Goal: Task Accomplishment & Management: Use online tool/utility

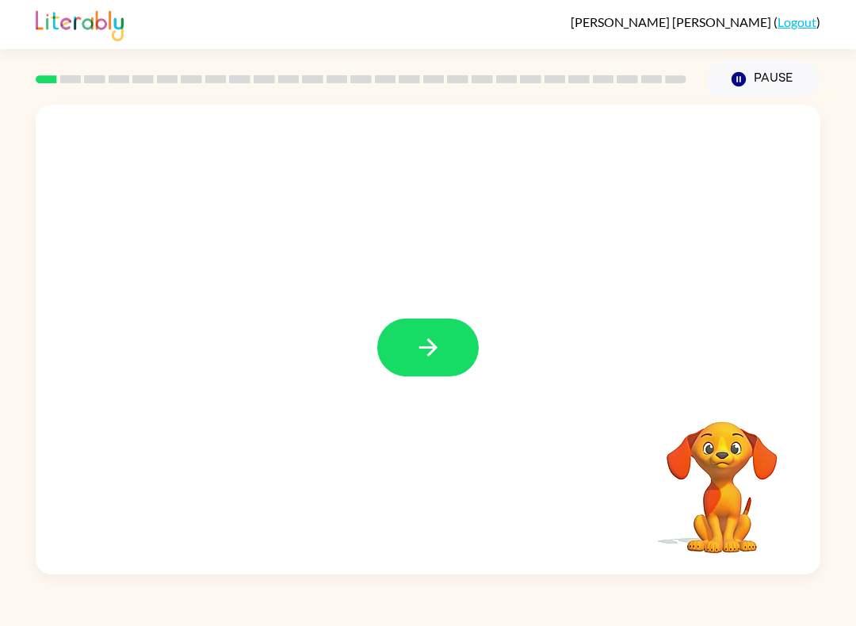
click at [421, 345] on icon "button" at bounding box center [428, 348] width 28 height 28
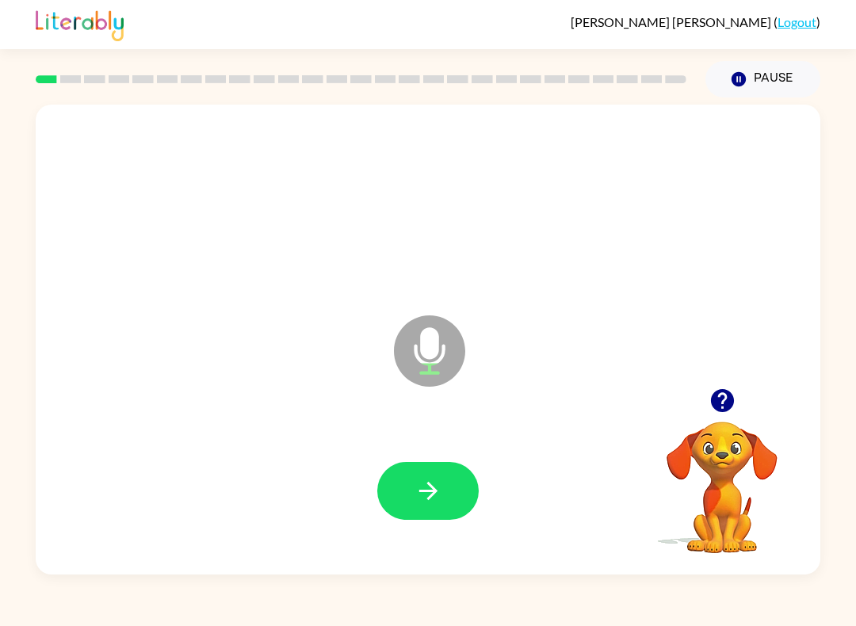
click at [437, 492] on icon "button" at bounding box center [427, 491] width 18 height 18
click at [440, 498] on icon "button" at bounding box center [428, 491] width 28 height 28
click at [413, 489] on button "button" at bounding box center [427, 491] width 101 height 58
click at [431, 491] on icon "button" at bounding box center [427, 491] width 18 height 18
click at [434, 489] on icon "button" at bounding box center [427, 491] width 18 height 18
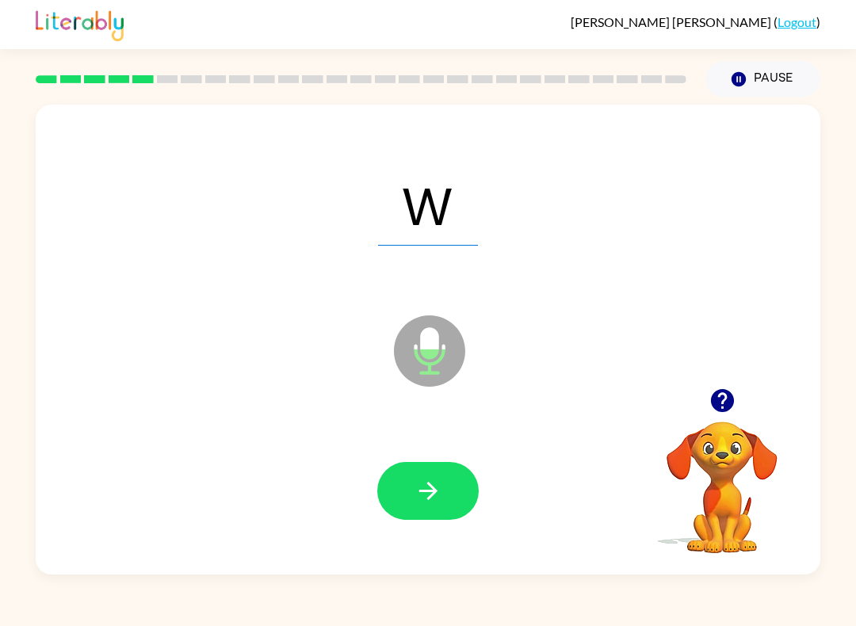
click at [437, 483] on icon "button" at bounding box center [428, 491] width 28 height 28
click at [440, 487] on icon "button" at bounding box center [428, 491] width 28 height 28
click at [436, 483] on icon "button" at bounding box center [428, 491] width 28 height 28
click at [441, 490] on icon "button" at bounding box center [428, 491] width 28 height 28
click at [445, 490] on button "button" at bounding box center [427, 491] width 101 height 58
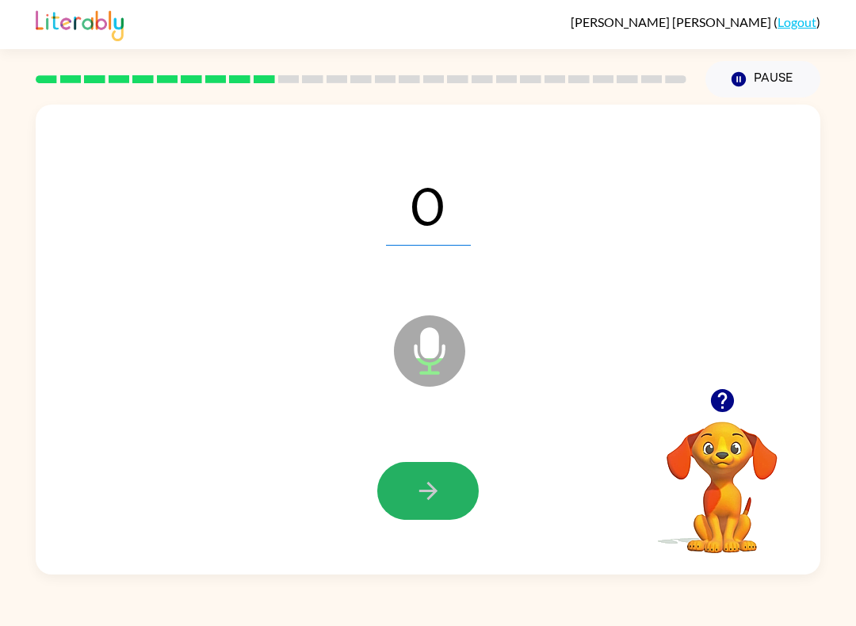
click at [448, 488] on button "button" at bounding box center [427, 491] width 101 height 58
click at [422, 496] on icon "button" at bounding box center [428, 491] width 28 height 28
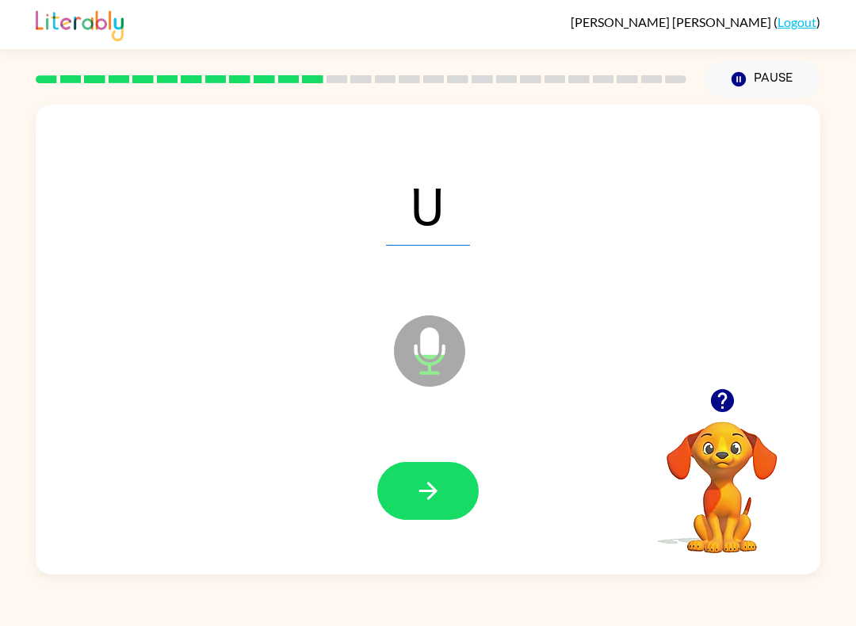
click at [427, 485] on icon "button" at bounding box center [428, 491] width 28 height 28
click at [419, 487] on icon "button" at bounding box center [428, 491] width 28 height 28
click at [443, 492] on button "button" at bounding box center [427, 491] width 101 height 58
click at [437, 488] on icon "button" at bounding box center [428, 491] width 28 height 28
click at [433, 492] on icon "button" at bounding box center [427, 491] width 18 height 18
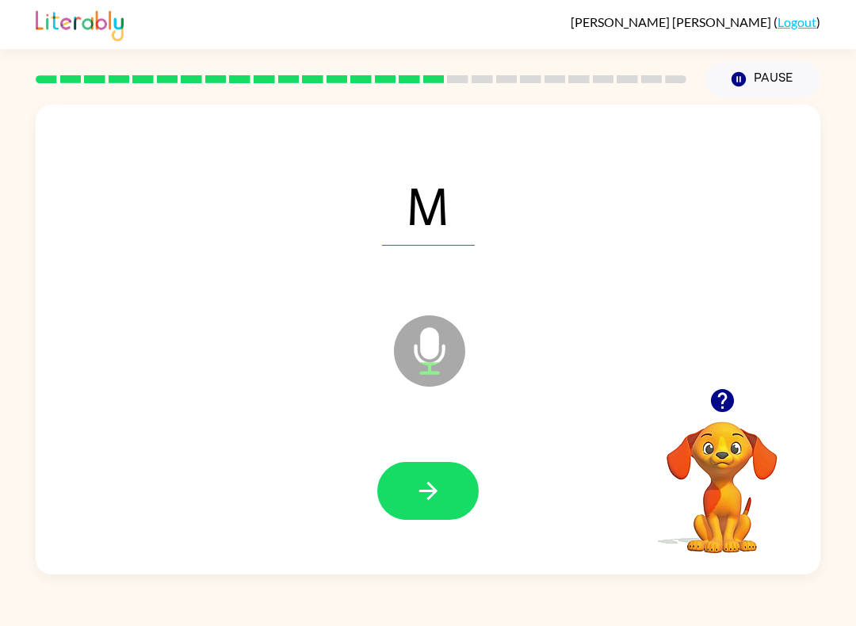
click at [435, 485] on icon "button" at bounding box center [428, 491] width 28 height 28
click at [430, 490] on icon "button" at bounding box center [428, 491] width 28 height 28
click at [442, 492] on button "button" at bounding box center [427, 491] width 101 height 58
click at [445, 490] on button "button" at bounding box center [427, 491] width 101 height 58
click at [419, 485] on icon "button" at bounding box center [428, 491] width 28 height 28
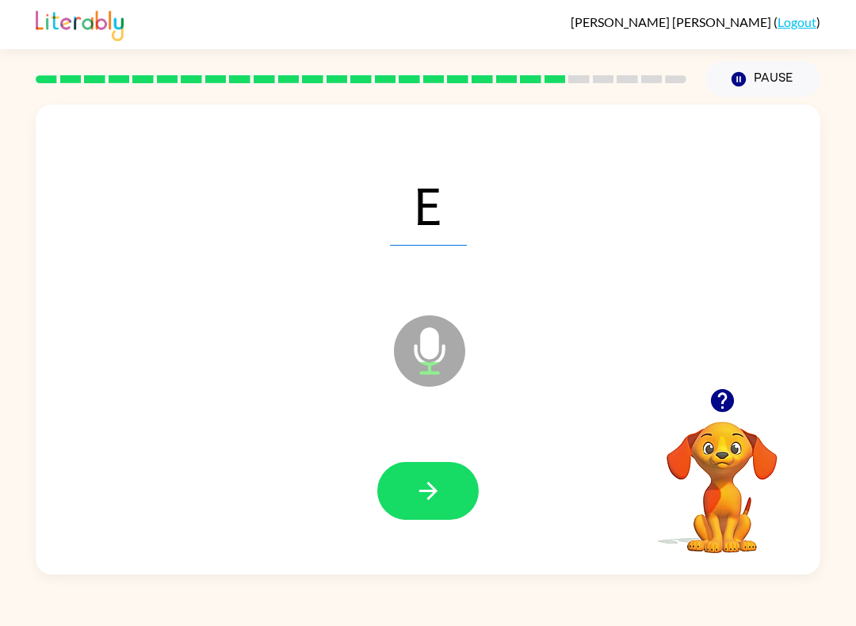
click at [424, 491] on icon "button" at bounding box center [427, 491] width 18 height 18
click at [439, 494] on icon "button" at bounding box center [428, 491] width 28 height 28
click at [434, 475] on button "button" at bounding box center [427, 491] width 101 height 58
click at [431, 486] on icon "button" at bounding box center [427, 491] width 18 height 18
click at [425, 480] on icon "button" at bounding box center [428, 491] width 28 height 28
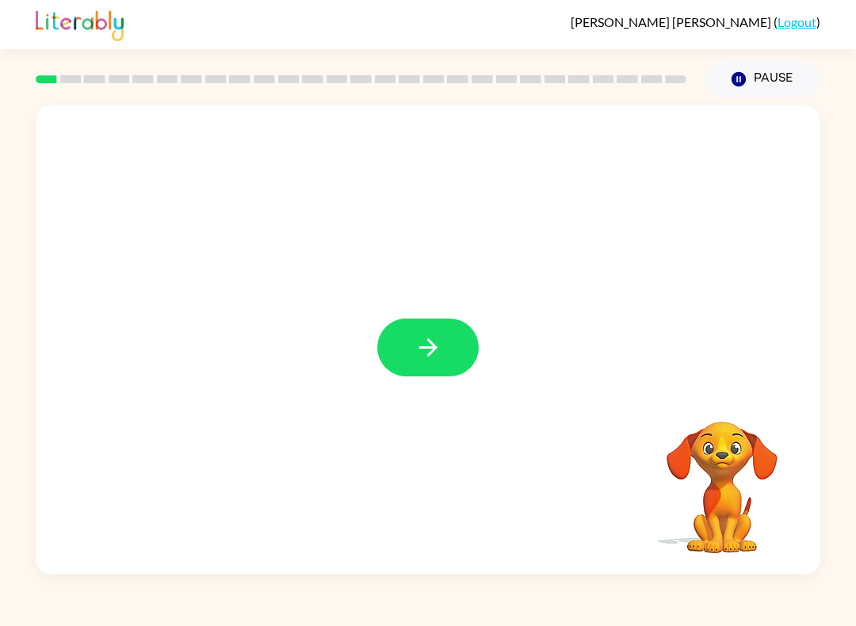
click at [427, 330] on button "button" at bounding box center [427, 348] width 101 height 58
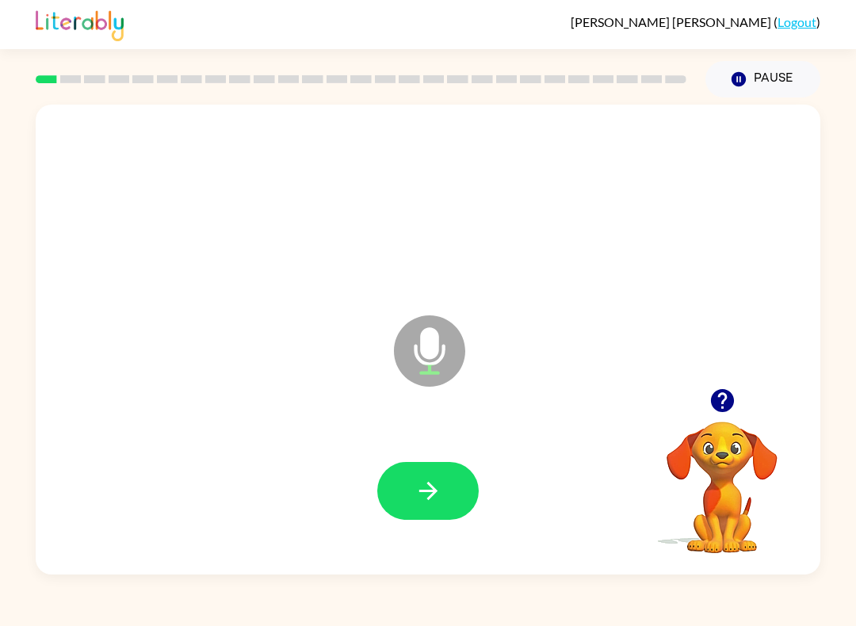
click at [423, 489] on icon "button" at bounding box center [428, 491] width 28 height 28
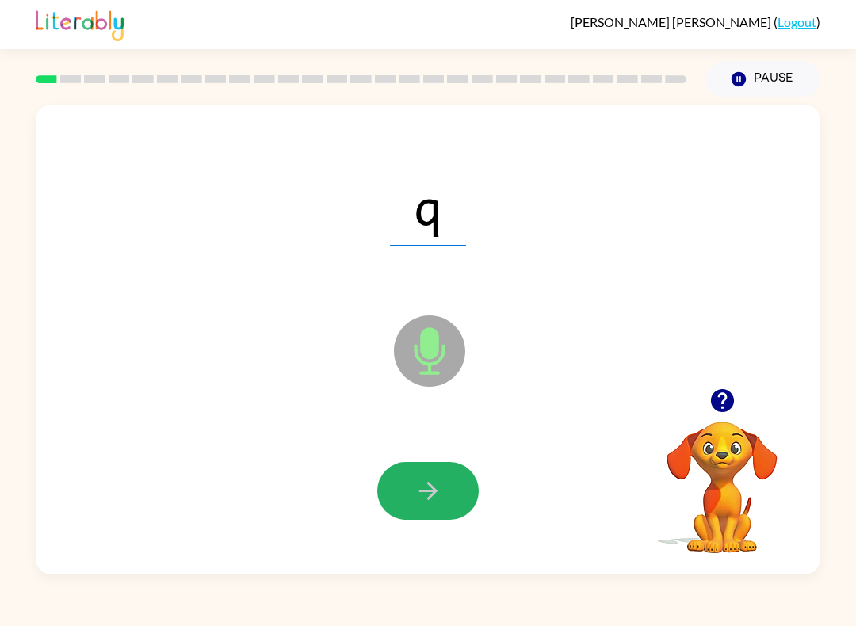
click at [440, 498] on icon "button" at bounding box center [428, 491] width 28 height 28
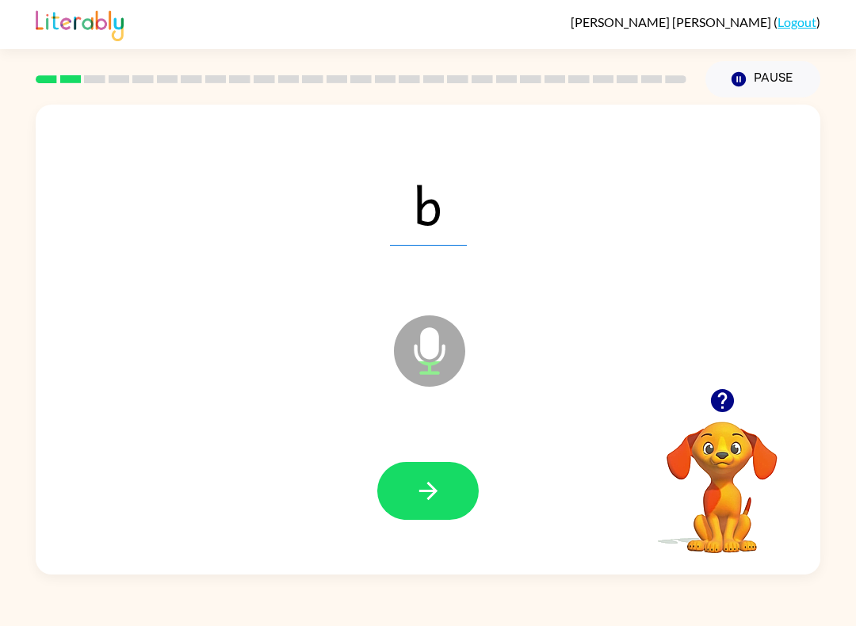
click at [413, 480] on button "button" at bounding box center [427, 491] width 101 height 58
click at [418, 487] on icon "button" at bounding box center [428, 491] width 28 height 28
click at [421, 502] on icon "button" at bounding box center [428, 491] width 28 height 28
click at [425, 509] on button "button" at bounding box center [427, 491] width 101 height 58
click at [404, 483] on button "button" at bounding box center [427, 491] width 101 height 58
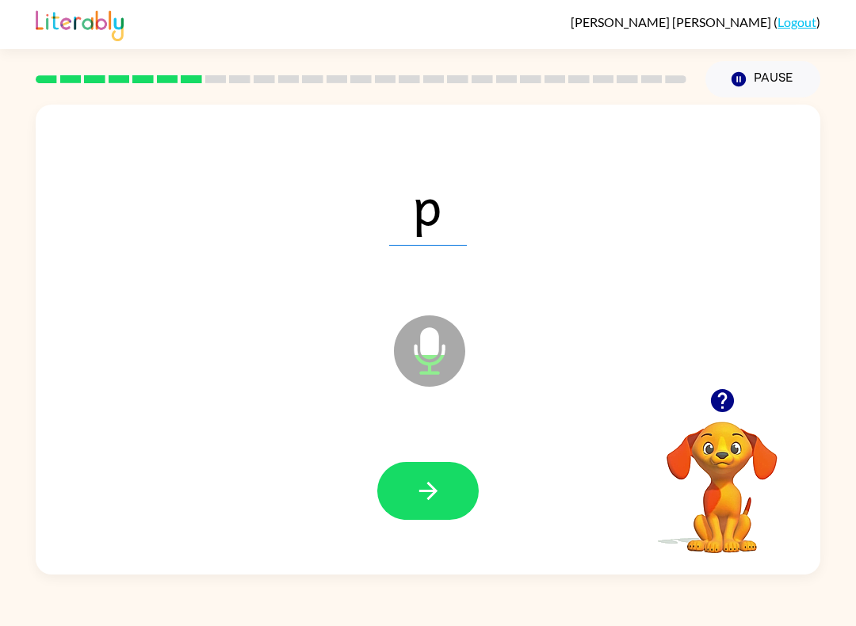
click at [424, 494] on icon "button" at bounding box center [428, 491] width 28 height 28
click at [406, 486] on button "button" at bounding box center [427, 491] width 101 height 58
click at [417, 494] on icon "button" at bounding box center [428, 491] width 28 height 28
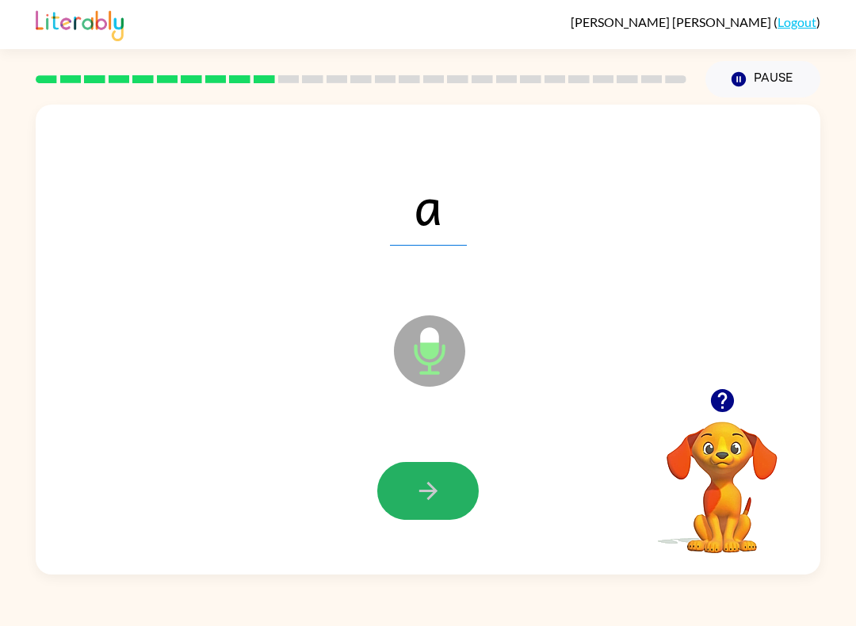
click at [408, 480] on button "button" at bounding box center [427, 491] width 101 height 58
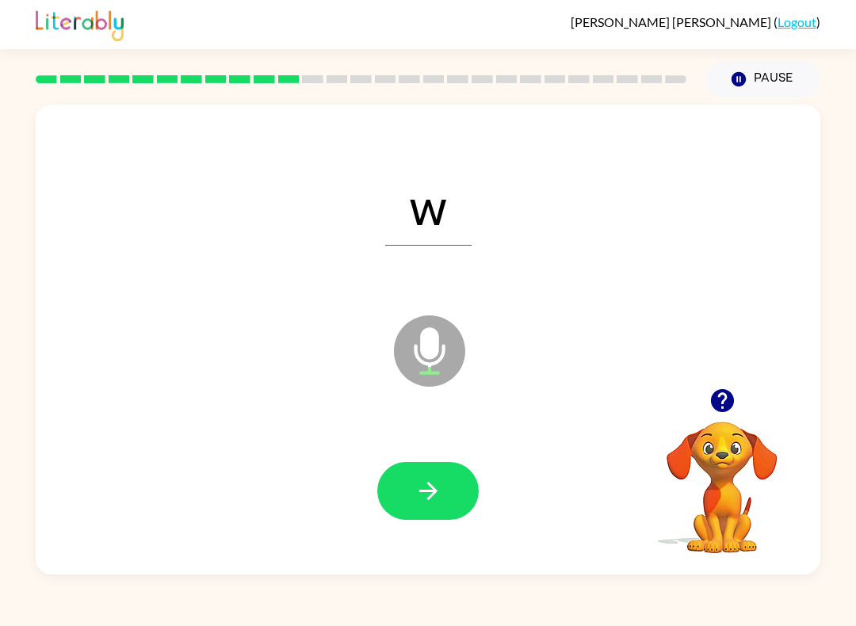
click at [412, 487] on button "button" at bounding box center [427, 491] width 101 height 58
click at [402, 498] on button "button" at bounding box center [427, 491] width 101 height 58
click at [429, 489] on icon "button" at bounding box center [428, 491] width 28 height 28
click at [414, 488] on icon "button" at bounding box center [428, 491] width 28 height 28
click at [438, 487] on icon "button" at bounding box center [428, 491] width 28 height 28
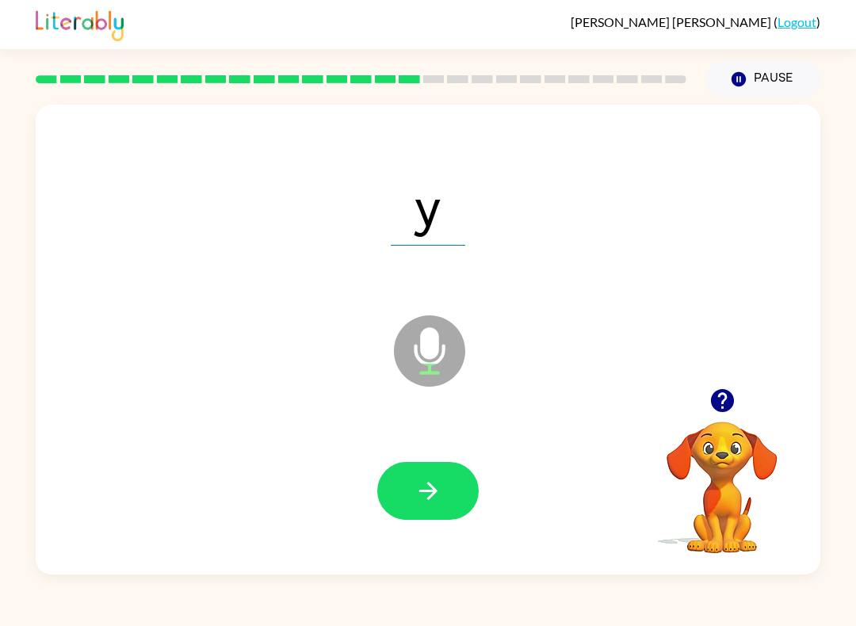
click at [406, 475] on button "button" at bounding box center [427, 491] width 101 height 58
click at [410, 475] on button "button" at bounding box center [427, 491] width 101 height 58
click at [406, 483] on button "button" at bounding box center [427, 491] width 101 height 58
click at [438, 498] on icon "button" at bounding box center [428, 491] width 28 height 28
click at [431, 487] on icon "button" at bounding box center [427, 491] width 18 height 18
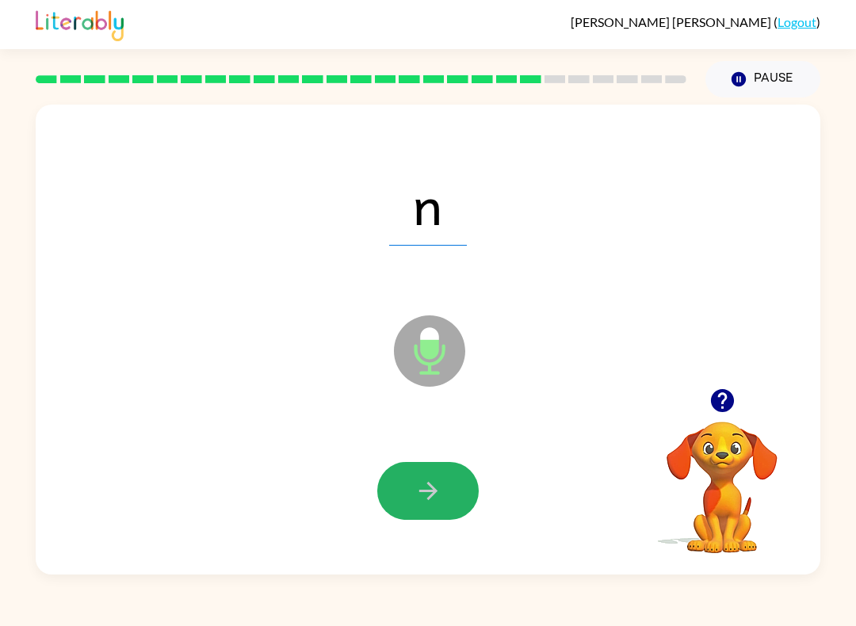
click at [416, 488] on icon "button" at bounding box center [428, 491] width 28 height 28
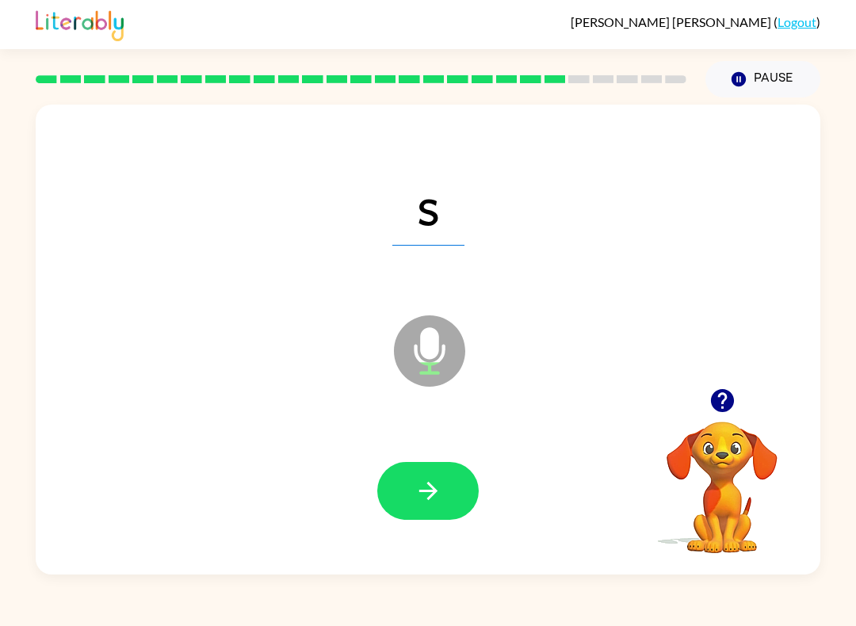
click at [414, 514] on button "button" at bounding box center [427, 491] width 101 height 58
click at [437, 493] on icon "button" at bounding box center [428, 491] width 28 height 28
click at [412, 470] on button "button" at bounding box center [427, 491] width 101 height 58
click at [426, 507] on button "button" at bounding box center [427, 491] width 101 height 58
click at [436, 515] on button "button" at bounding box center [427, 491] width 101 height 58
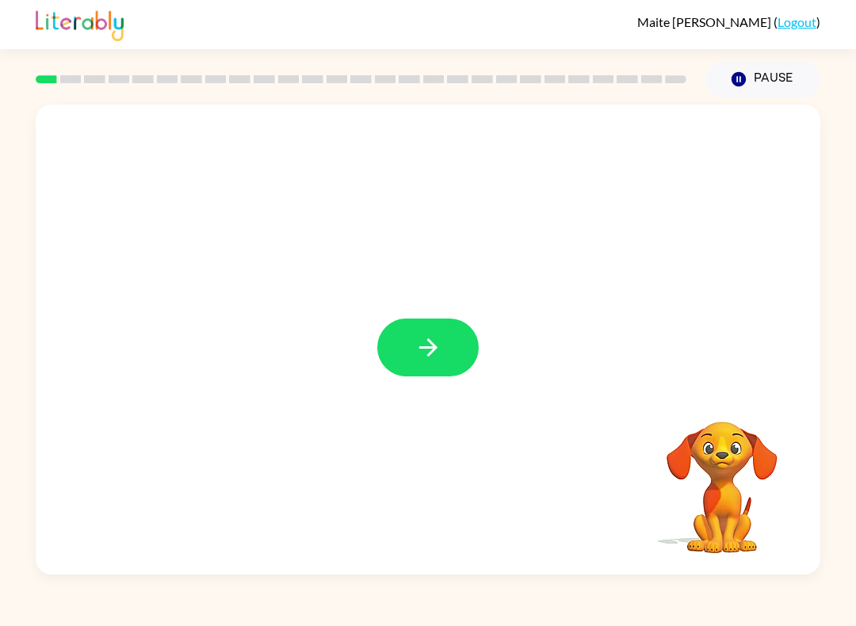
click at [435, 344] on icon "button" at bounding box center [428, 348] width 28 height 28
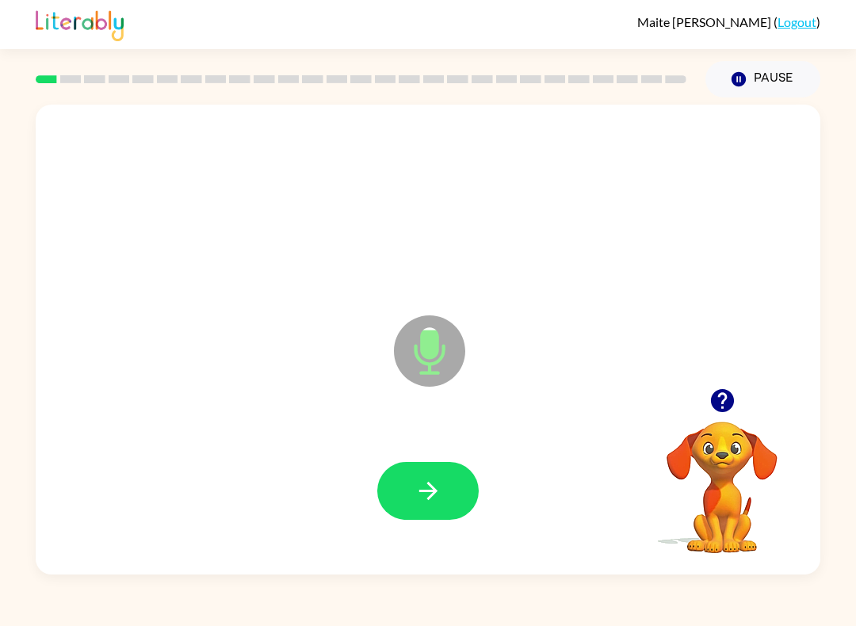
click at [414, 485] on icon "button" at bounding box center [428, 491] width 28 height 28
click at [416, 481] on icon "button" at bounding box center [428, 491] width 28 height 28
click at [424, 478] on icon "button" at bounding box center [428, 491] width 28 height 28
click at [427, 483] on icon "button" at bounding box center [428, 491] width 28 height 28
click at [444, 493] on button "button" at bounding box center [427, 491] width 101 height 58
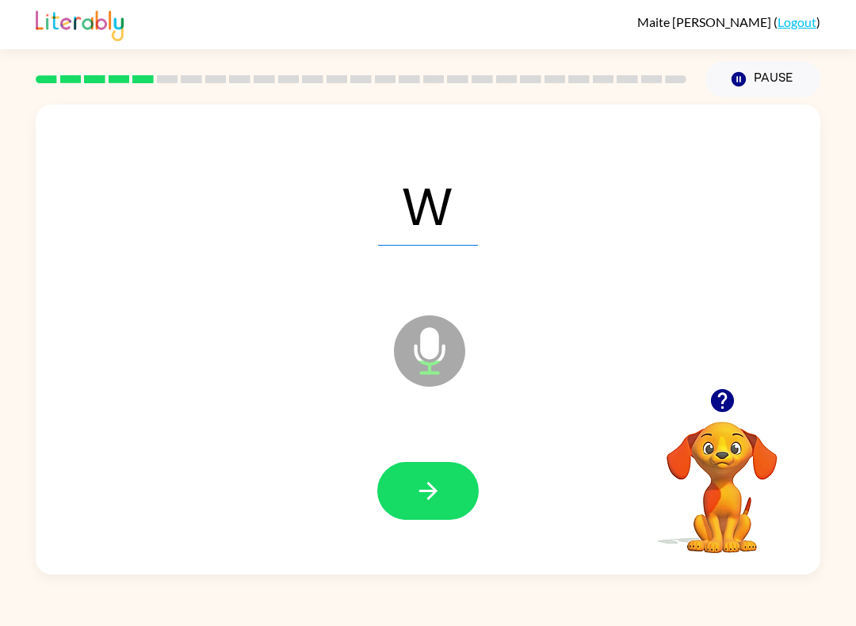
click at [441, 485] on icon "button" at bounding box center [428, 491] width 28 height 28
click at [423, 489] on icon "button" at bounding box center [428, 491] width 28 height 28
click at [426, 487] on icon "button" at bounding box center [428, 491] width 28 height 28
click at [438, 497] on icon "button" at bounding box center [428, 491] width 28 height 28
click at [426, 489] on icon "button" at bounding box center [428, 491] width 28 height 28
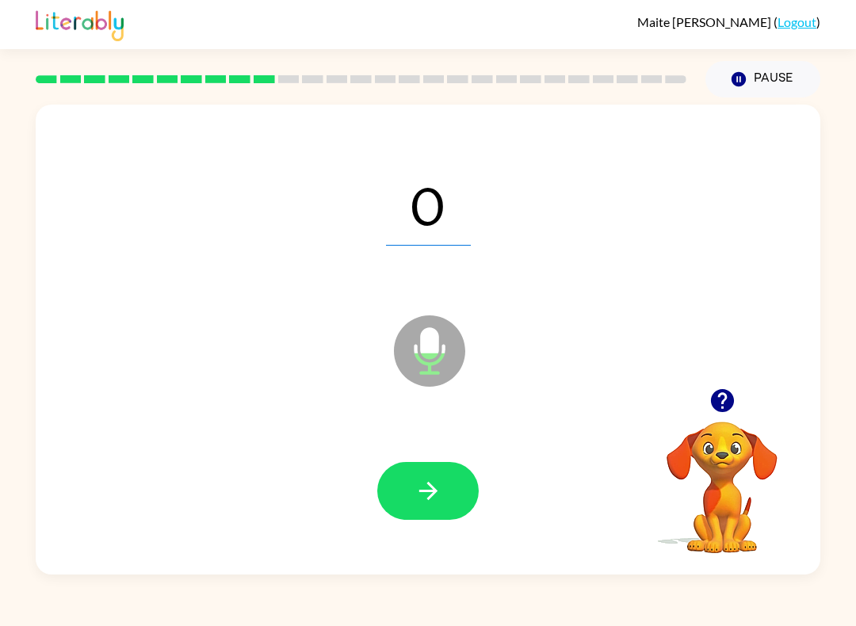
click at [422, 489] on icon "button" at bounding box center [428, 491] width 28 height 28
click at [439, 485] on icon "button" at bounding box center [428, 491] width 28 height 28
click at [442, 489] on button "button" at bounding box center [427, 491] width 101 height 58
click at [440, 484] on icon "button" at bounding box center [428, 491] width 28 height 28
click at [418, 493] on icon "button" at bounding box center [428, 491] width 28 height 28
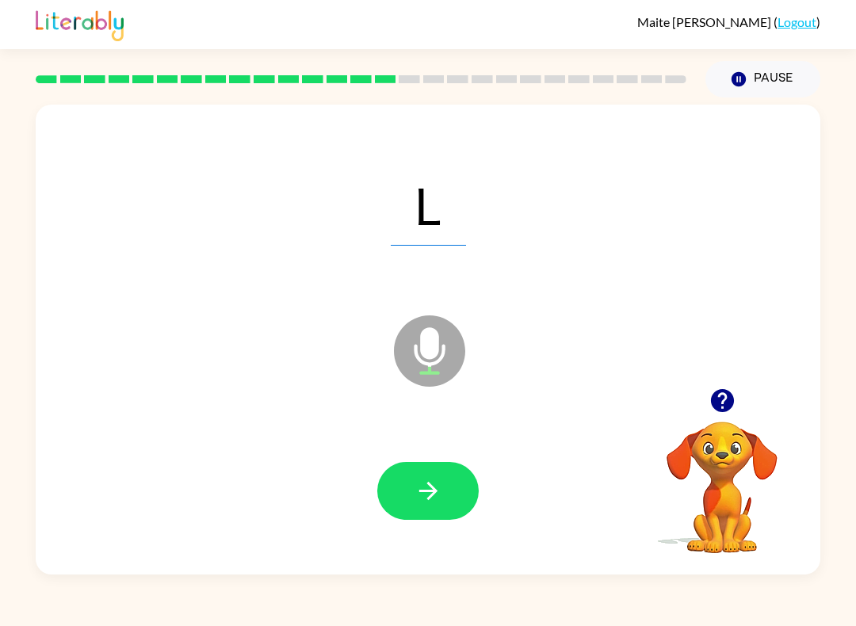
click at [439, 487] on icon "button" at bounding box center [428, 491] width 28 height 28
click at [415, 487] on icon "button" at bounding box center [428, 491] width 28 height 28
click at [421, 495] on icon "button" at bounding box center [428, 491] width 28 height 28
click at [431, 487] on icon "button" at bounding box center [427, 491] width 18 height 18
click at [433, 483] on icon "button" at bounding box center [428, 491] width 28 height 28
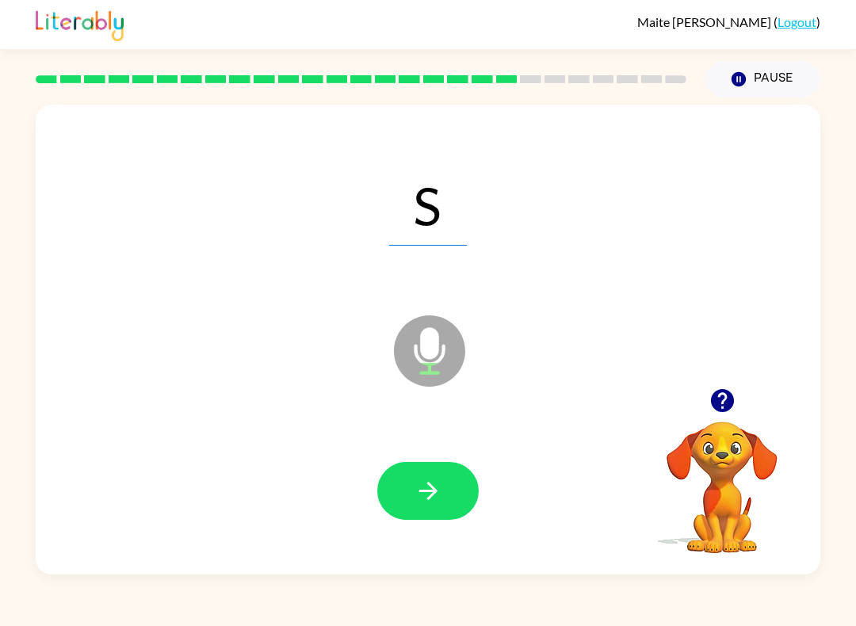
click at [431, 497] on icon "button" at bounding box center [427, 491] width 18 height 18
click at [439, 501] on icon "button" at bounding box center [428, 491] width 28 height 28
click at [434, 483] on icon "button" at bounding box center [428, 491] width 28 height 28
click at [428, 484] on icon "button" at bounding box center [427, 491] width 18 height 18
click at [434, 479] on icon "button" at bounding box center [428, 491] width 28 height 28
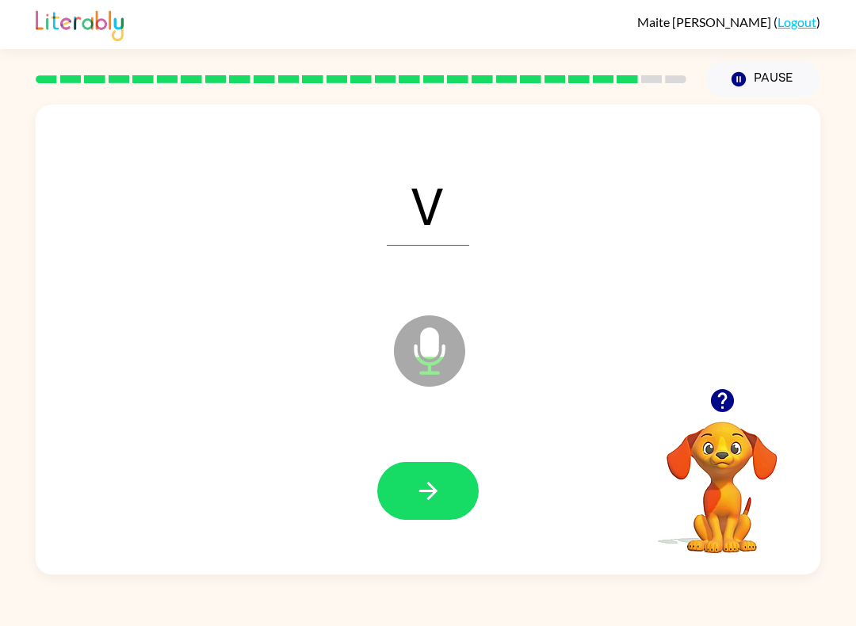
click at [433, 486] on icon "button" at bounding box center [428, 491] width 28 height 28
click at [435, 494] on icon "button" at bounding box center [427, 491] width 18 height 18
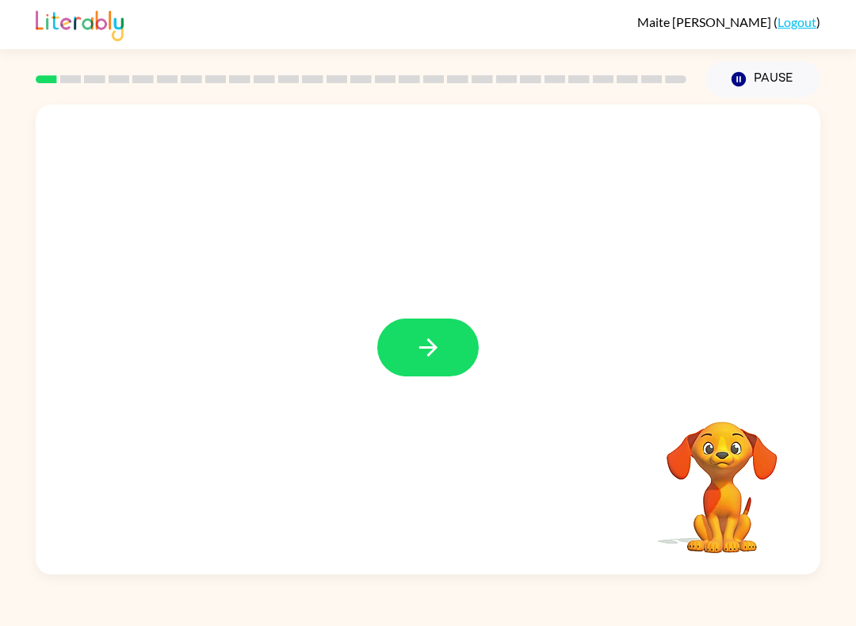
click at [426, 342] on icon "button" at bounding box center [428, 348] width 28 height 28
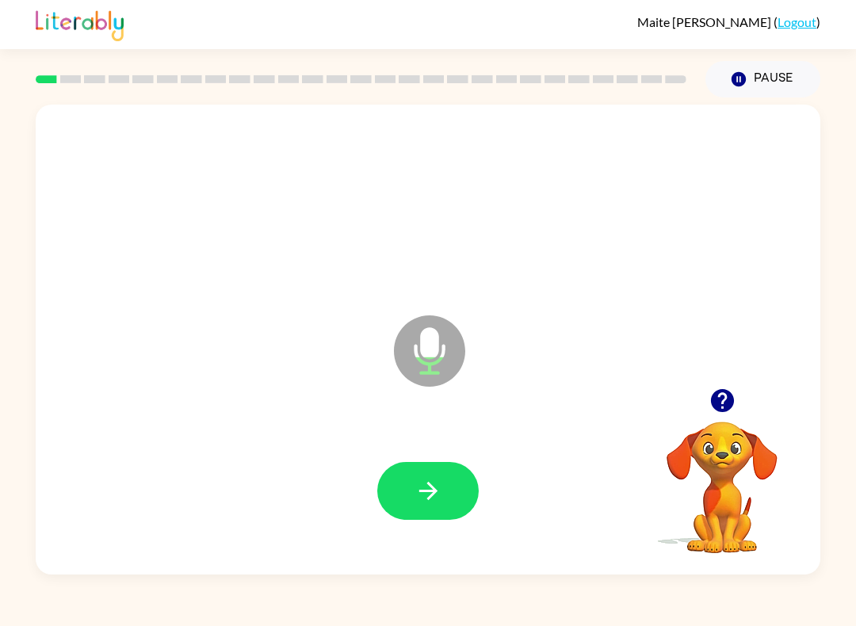
click at [450, 500] on button "button" at bounding box center [427, 491] width 101 height 58
click at [422, 505] on icon "button" at bounding box center [428, 491] width 28 height 28
click at [431, 479] on icon "button" at bounding box center [428, 491] width 28 height 28
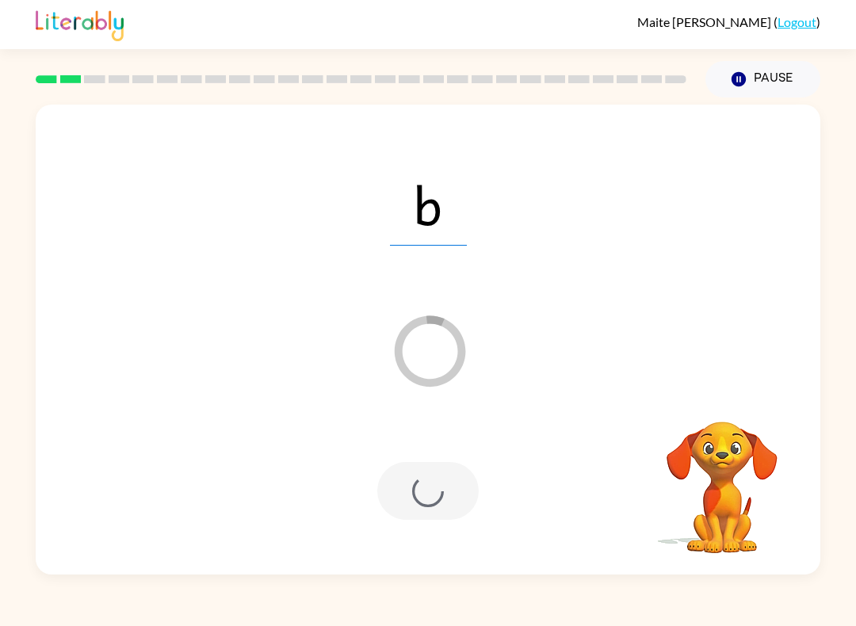
click at [263, 146] on div "b" at bounding box center [428, 203] width 753 height 135
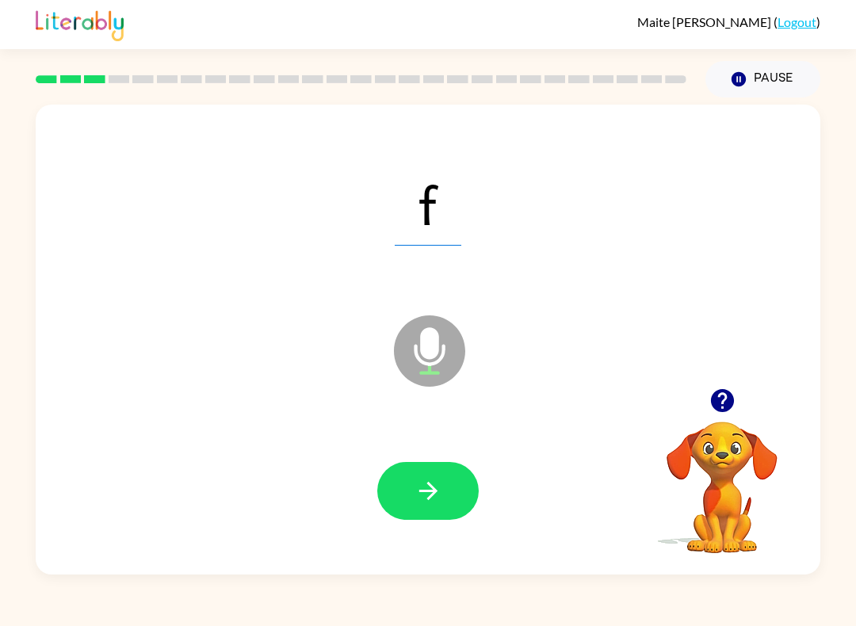
click at [425, 495] on icon "button" at bounding box center [428, 491] width 28 height 28
click at [408, 464] on button "button" at bounding box center [427, 491] width 101 height 58
click at [410, 487] on button "button" at bounding box center [427, 491] width 101 height 58
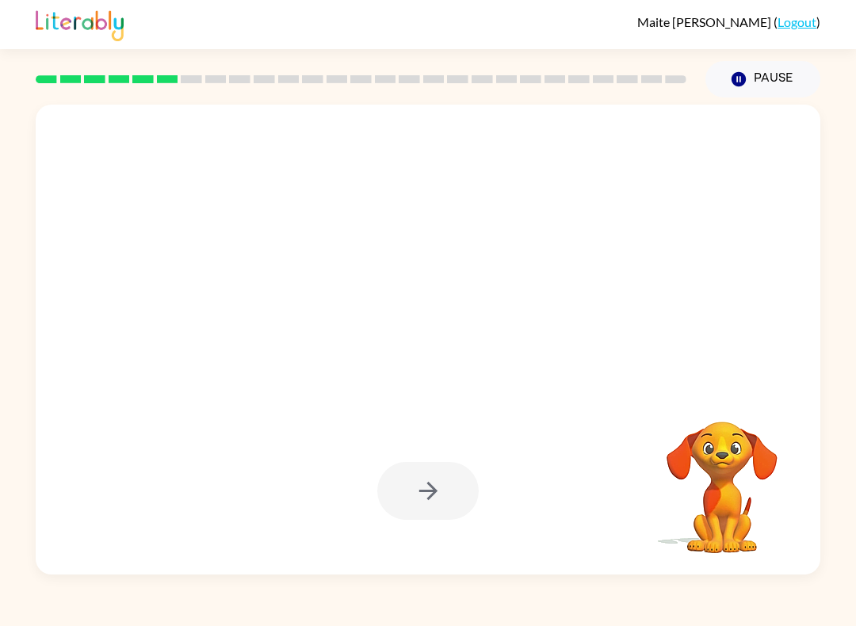
click at [735, 82] on icon "button" at bounding box center [738, 79] width 14 height 14
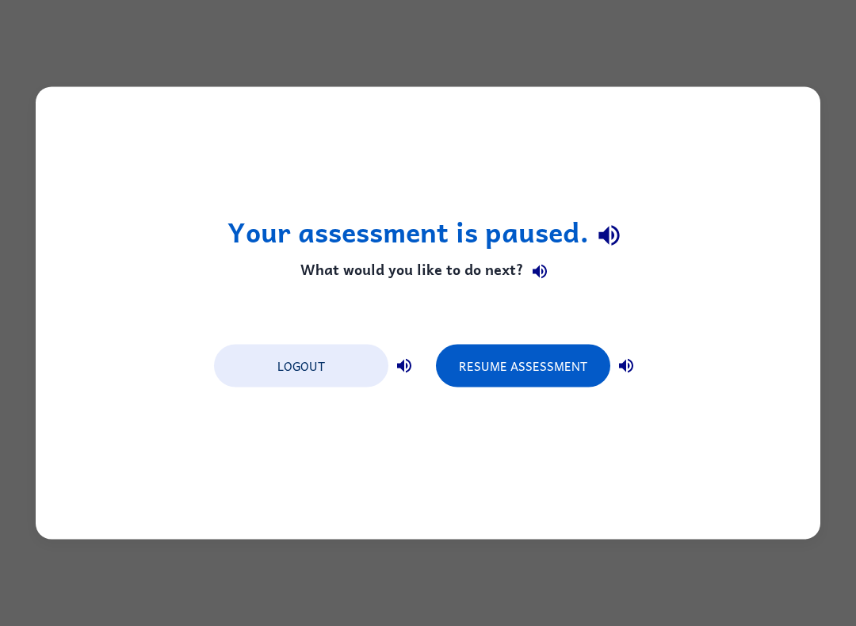
click at [495, 365] on button "Resume Assessment" at bounding box center [523, 366] width 174 height 43
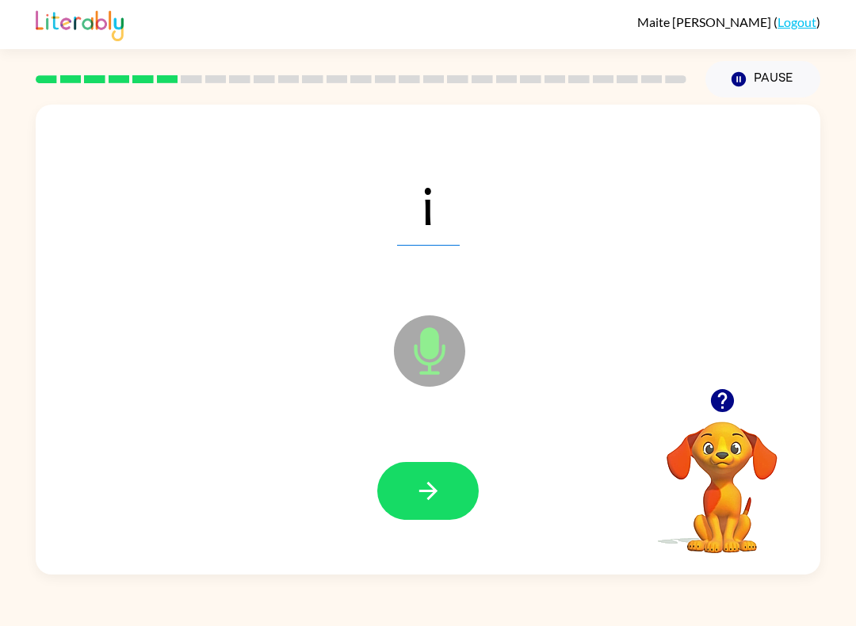
click at [408, 497] on button "button" at bounding box center [427, 491] width 101 height 58
click at [418, 479] on icon "button" at bounding box center [428, 491] width 28 height 28
click at [422, 481] on icon "button" at bounding box center [428, 491] width 28 height 28
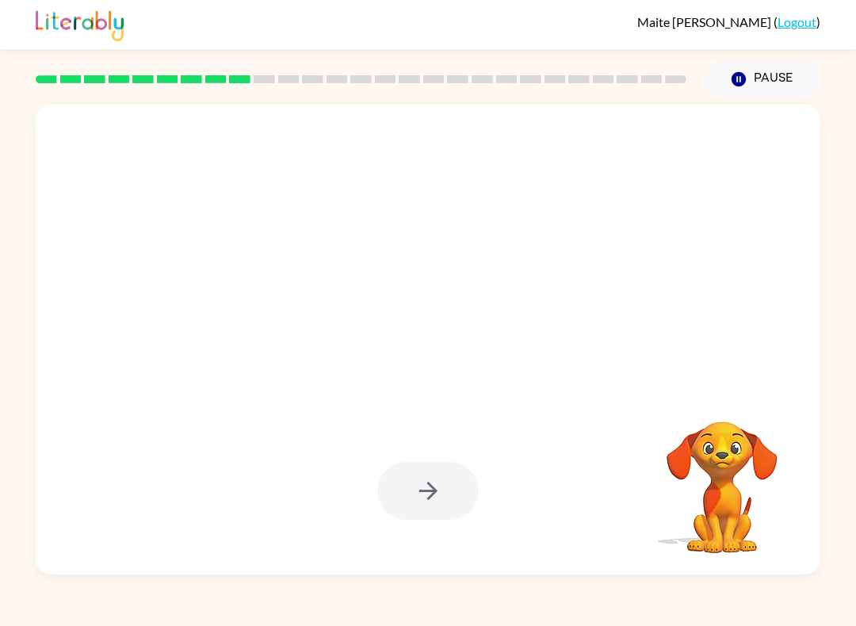
click at [744, 79] on icon "button" at bounding box center [738, 79] width 14 height 14
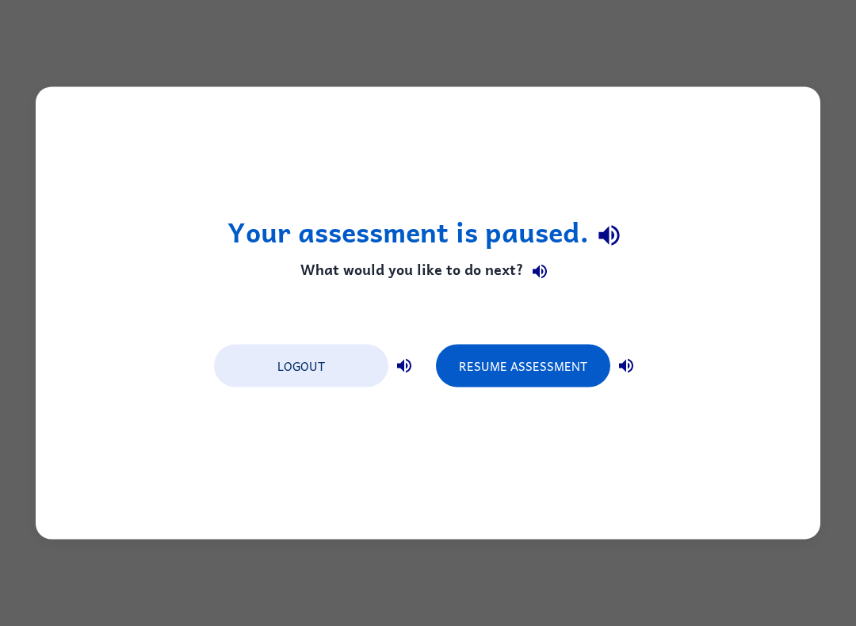
click at [489, 366] on button "Resume Assessment" at bounding box center [523, 366] width 174 height 43
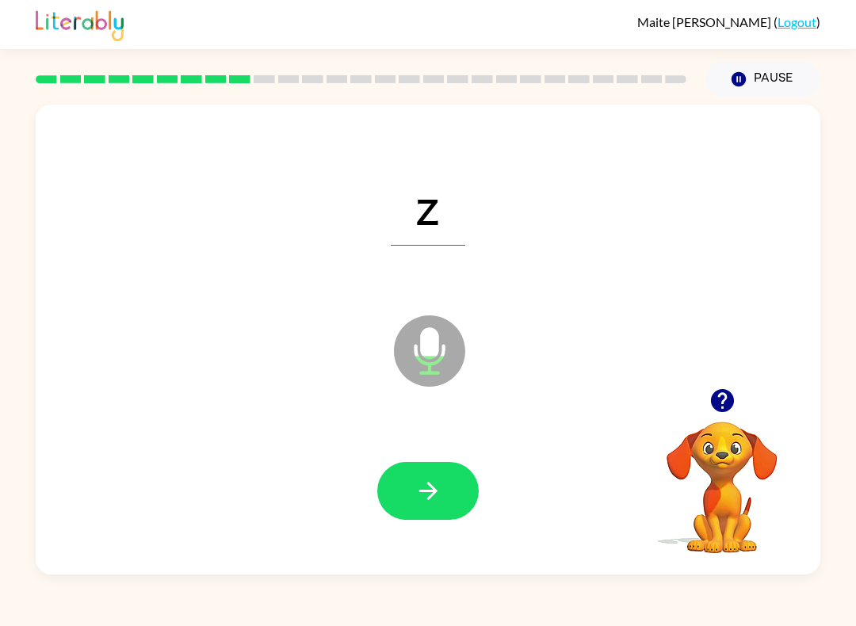
click at [422, 488] on icon "button" at bounding box center [428, 491] width 28 height 28
click at [396, 473] on button "button" at bounding box center [427, 491] width 101 height 58
click at [403, 478] on button "button" at bounding box center [427, 491] width 101 height 58
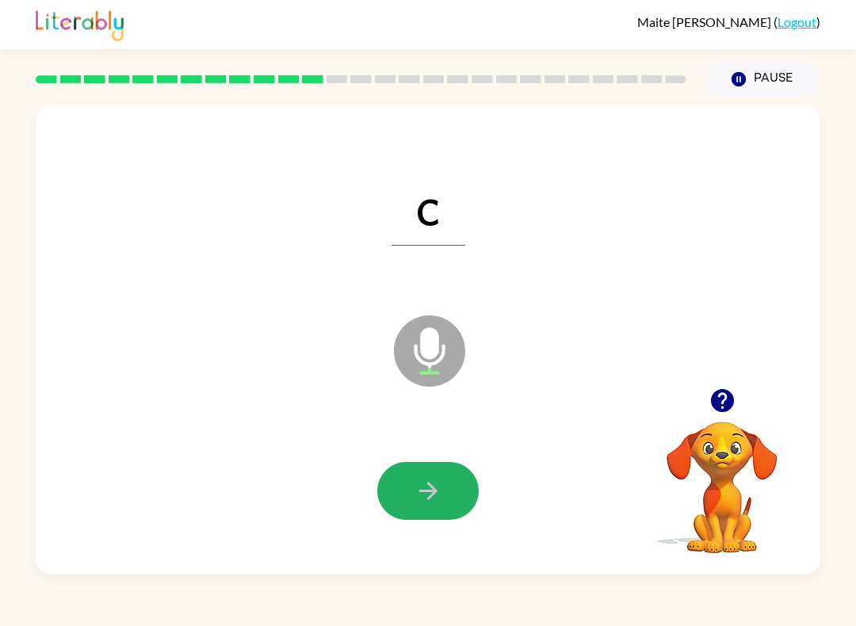
click at [418, 495] on icon "button" at bounding box center [428, 491] width 28 height 28
click at [412, 471] on button "button" at bounding box center [427, 491] width 101 height 58
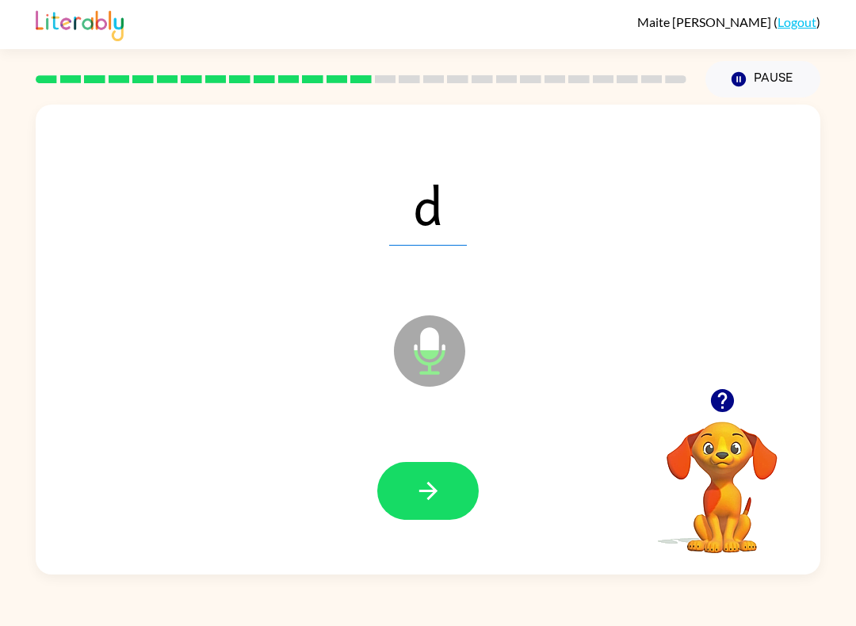
click at [416, 474] on button "button" at bounding box center [427, 491] width 101 height 58
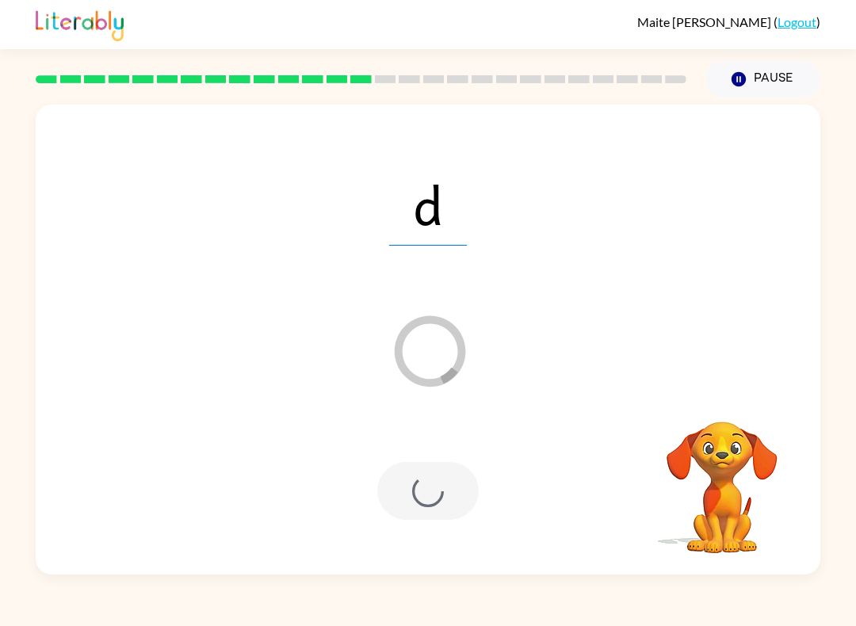
click at [744, 71] on button "Pause Pause" at bounding box center [762, 79] width 115 height 36
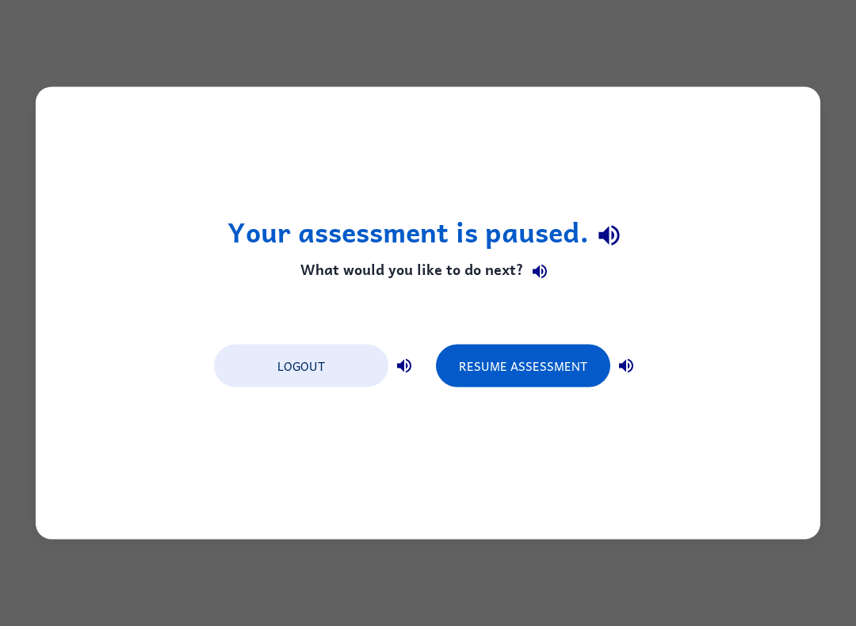
click at [512, 368] on button "Resume Assessment" at bounding box center [523, 366] width 174 height 43
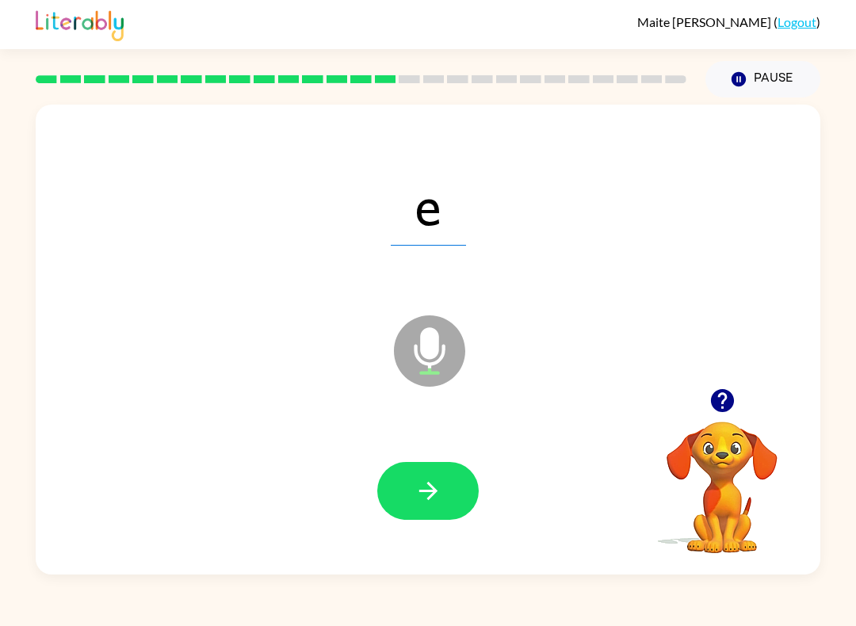
click at [409, 475] on button "button" at bounding box center [427, 491] width 101 height 58
click at [403, 485] on button "button" at bounding box center [427, 491] width 101 height 58
click at [414, 477] on button "button" at bounding box center [427, 491] width 101 height 58
click at [404, 494] on button "button" at bounding box center [427, 491] width 101 height 58
click at [420, 498] on icon "button" at bounding box center [428, 491] width 28 height 28
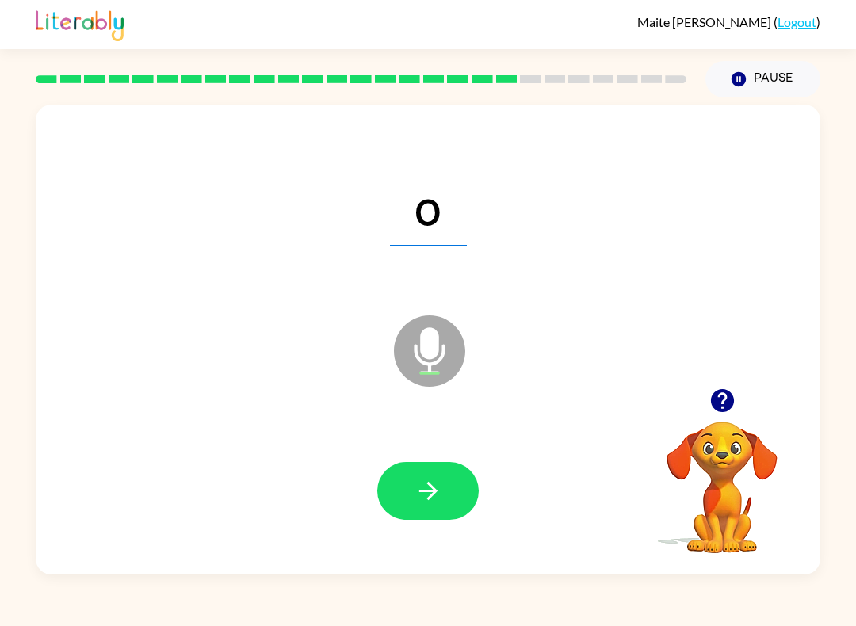
click at [387, 484] on button "button" at bounding box center [427, 491] width 101 height 58
click at [406, 492] on button "button" at bounding box center [427, 491] width 101 height 58
click at [414, 490] on icon "button" at bounding box center [428, 491] width 28 height 28
click at [408, 473] on button "button" at bounding box center [427, 491] width 101 height 58
click at [418, 509] on button "button" at bounding box center [427, 491] width 101 height 58
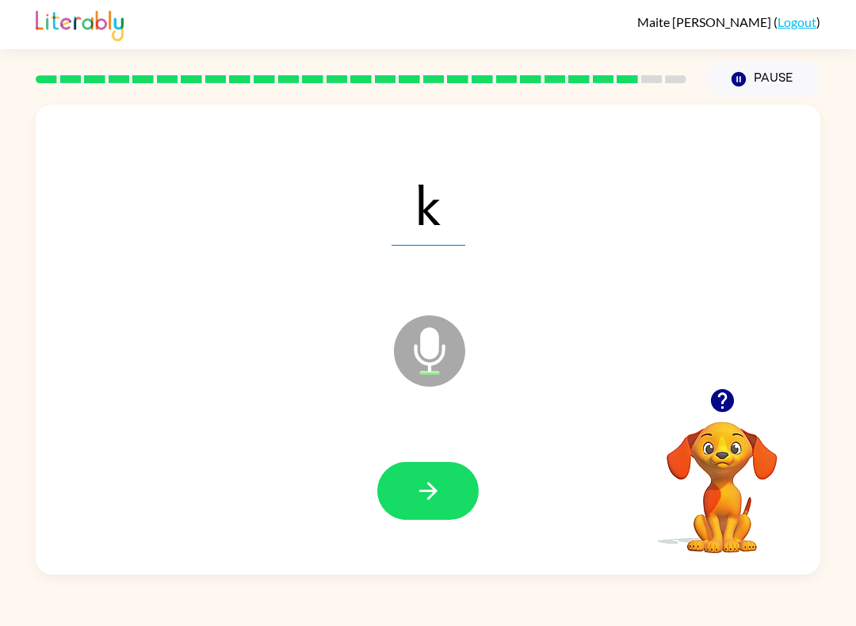
click at [418, 498] on icon "button" at bounding box center [428, 491] width 28 height 28
click at [405, 477] on button "button" at bounding box center [427, 491] width 101 height 58
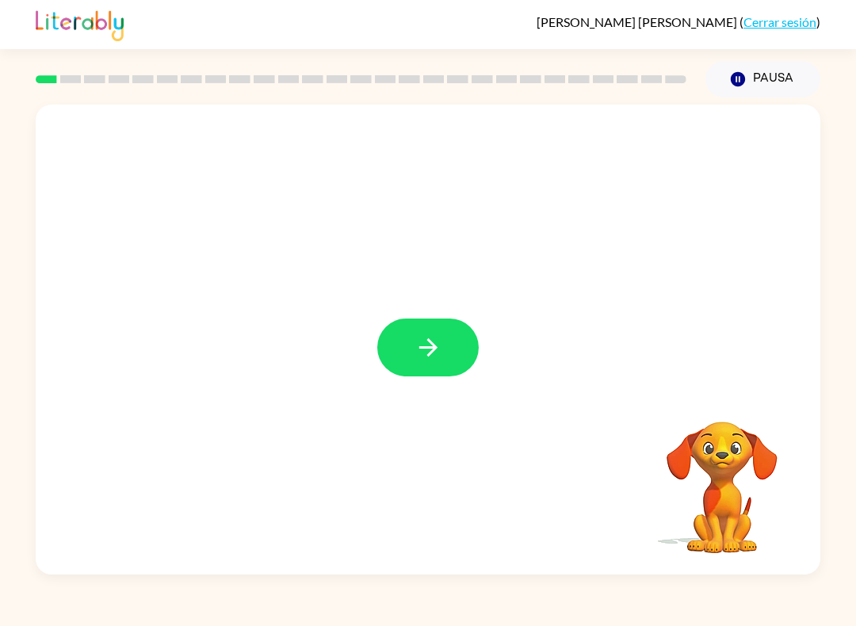
click at [430, 337] on icon "button" at bounding box center [428, 348] width 28 height 28
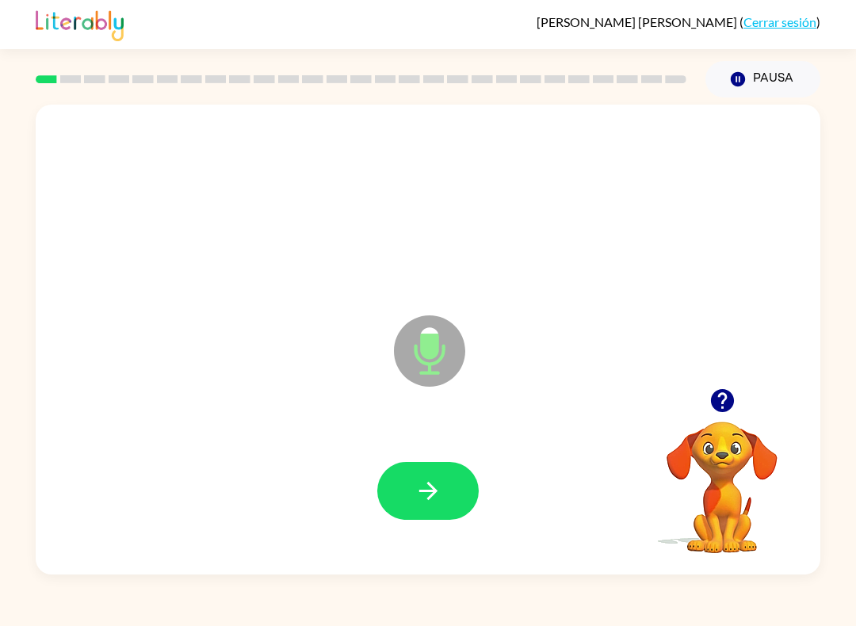
click at [440, 497] on icon "button" at bounding box center [428, 491] width 28 height 28
click at [427, 501] on icon "button" at bounding box center [428, 491] width 28 height 28
click at [422, 500] on icon "button" at bounding box center [428, 491] width 28 height 28
click at [418, 475] on button "button" at bounding box center [427, 491] width 101 height 58
click at [417, 487] on icon "button" at bounding box center [428, 491] width 28 height 28
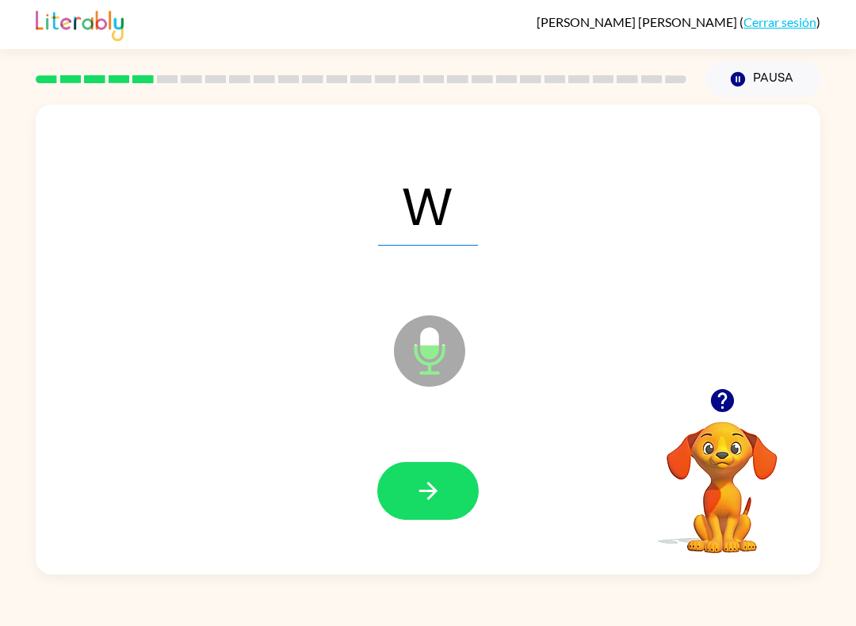
click at [409, 495] on button "button" at bounding box center [427, 491] width 101 height 58
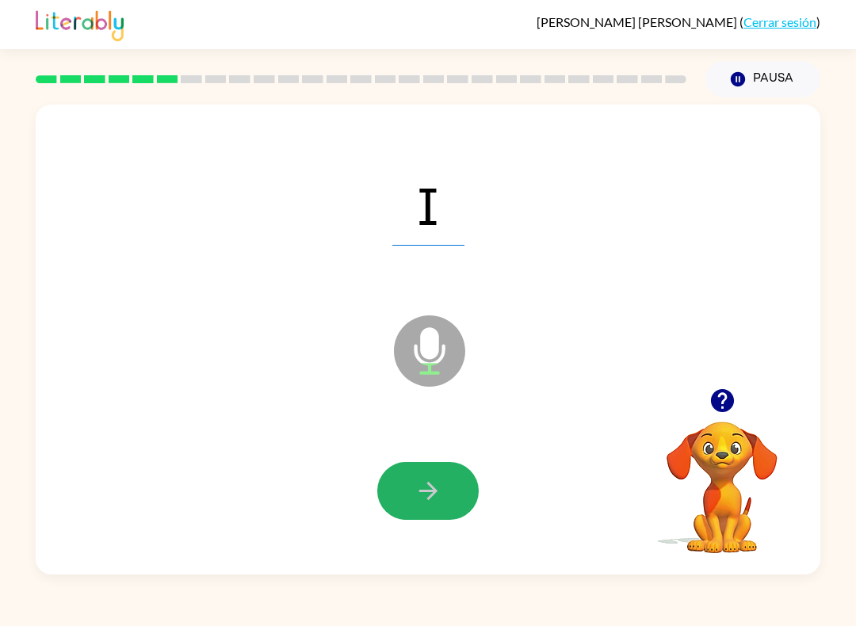
click at [410, 484] on button "button" at bounding box center [427, 491] width 101 height 58
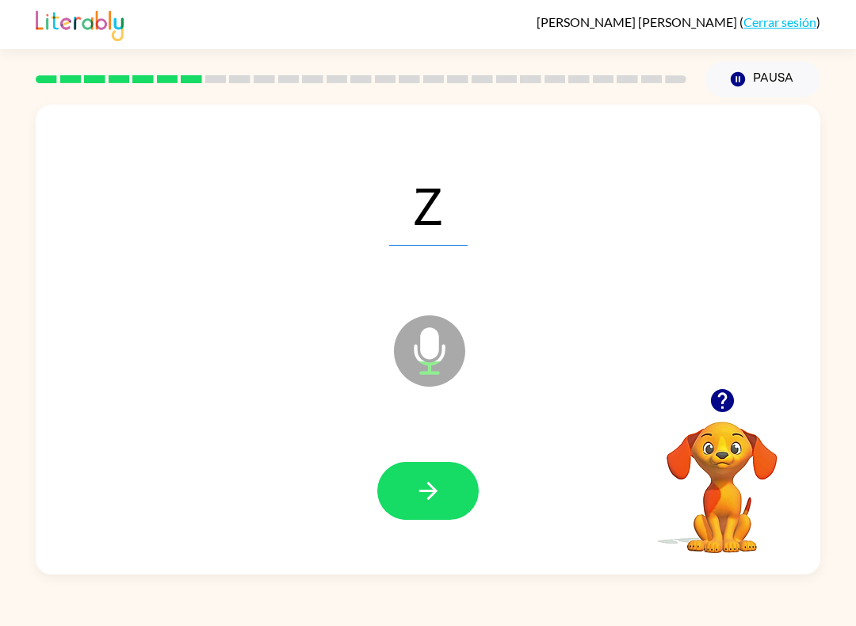
click at [414, 495] on icon "button" at bounding box center [428, 491] width 28 height 28
click at [418, 479] on icon "button" at bounding box center [428, 491] width 28 height 28
click at [422, 492] on icon "button" at bounding box center [427, 491] width 18 height 18
click at [411, 483] on button "button" at bounding box center [427, 491] width 101 height 58
click at [445, 493] on button "button" at bounding box center [427, 491] width 101 height 58
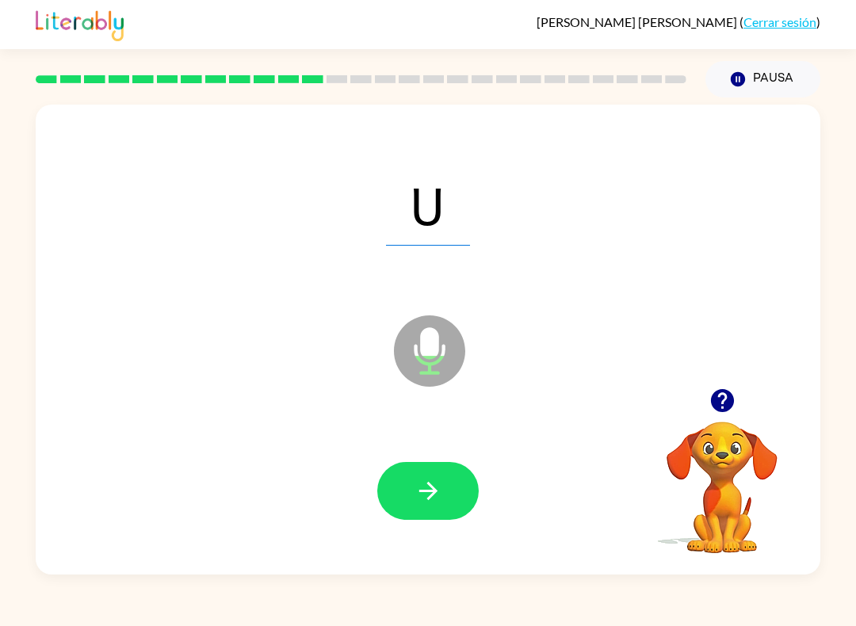
click at [417, 490] on icon "button" at bounding box center [428, 491] width 28 height 28
click at [426, 478] on icon "button" at bounding box center [428, 491] width 28 height 28
click at [426, 475] on button "button" at bounding box center [427, 491] width 101 height 58
click at [417, 490] on icon "button" at bounding box center [428, 491] width 28 height 28
click at [440, 502] on icon "button" at bounding box center [428, 491] width 28 height 28
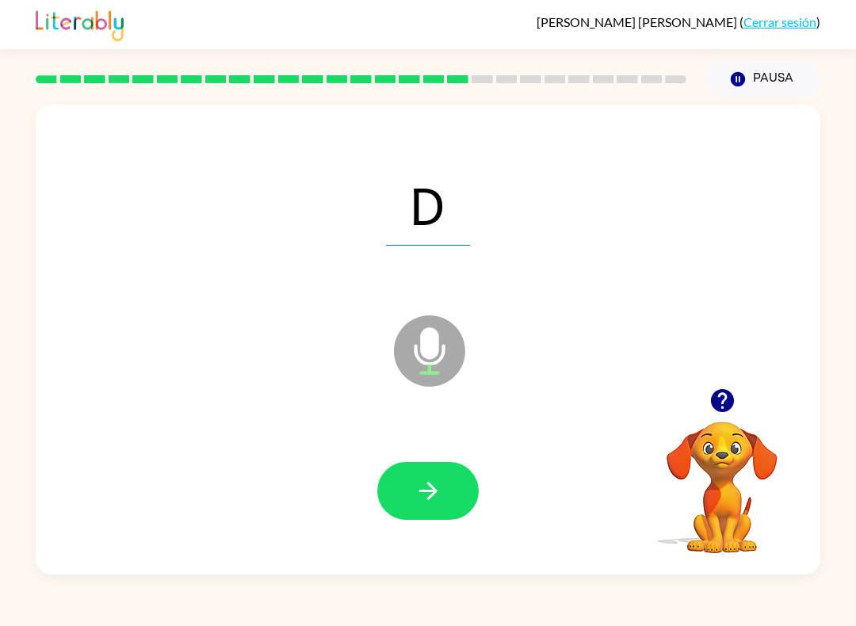
click at [421, 487] on icon "button" at bounding box center [428, 491] width 28 height 28
click at [437, 476] on button "button" at bounding box center [427, 491] width 101 height 58
click at [431, 490] on icon "button" at bounding box center [428, 491] width 28 height 28
click at [431, 485] on icon "button" at bounding box center [428, 491] width 28 height 28
click at [428, 493] on icon "button" at bounding box center [428, 491] width 28 height 28
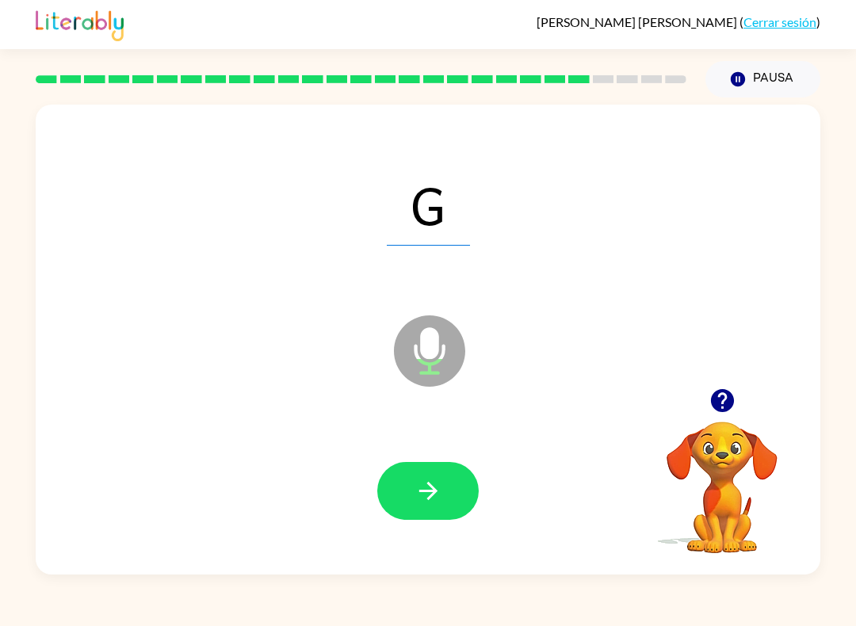
click at [420, 472] on button "button" at bounding box center [427, 491] width 101 height 58
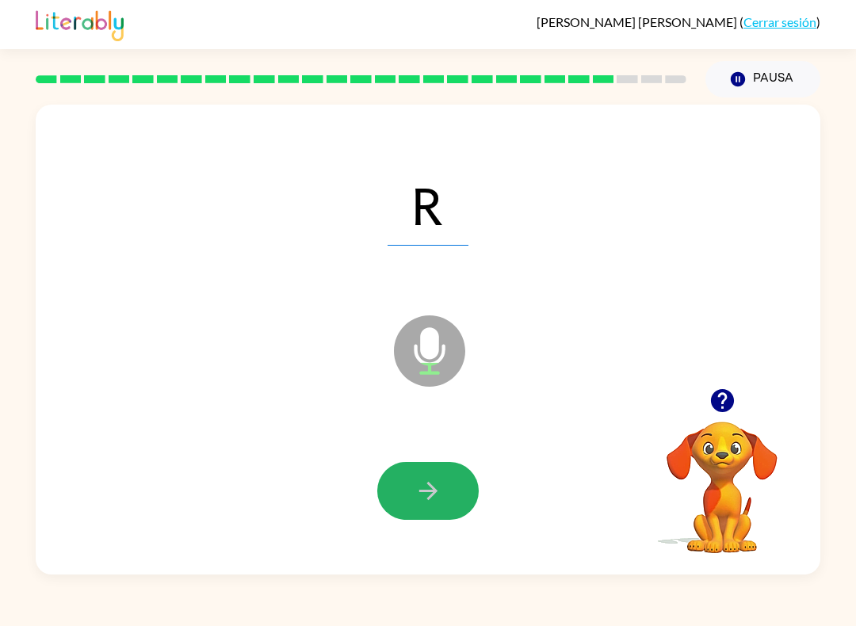
click at [427, 471] on button "button" at bounding box center [427, 491] width 101 height 58
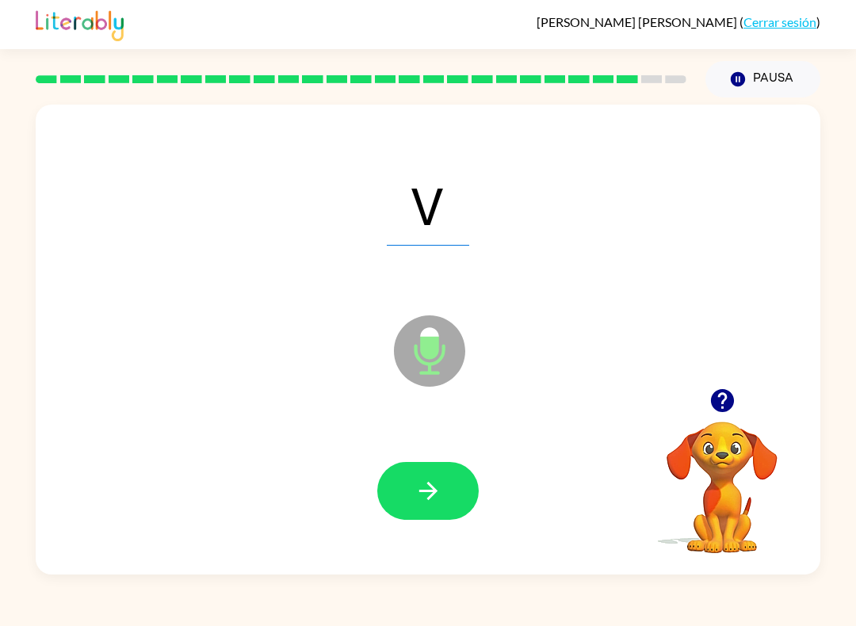
click at [442, 470] on button "button" at bounding box center [427, 491] width 101 height 58
click at [412, 487] on button "button" at bounding box center [427, 491] width 101 height 58
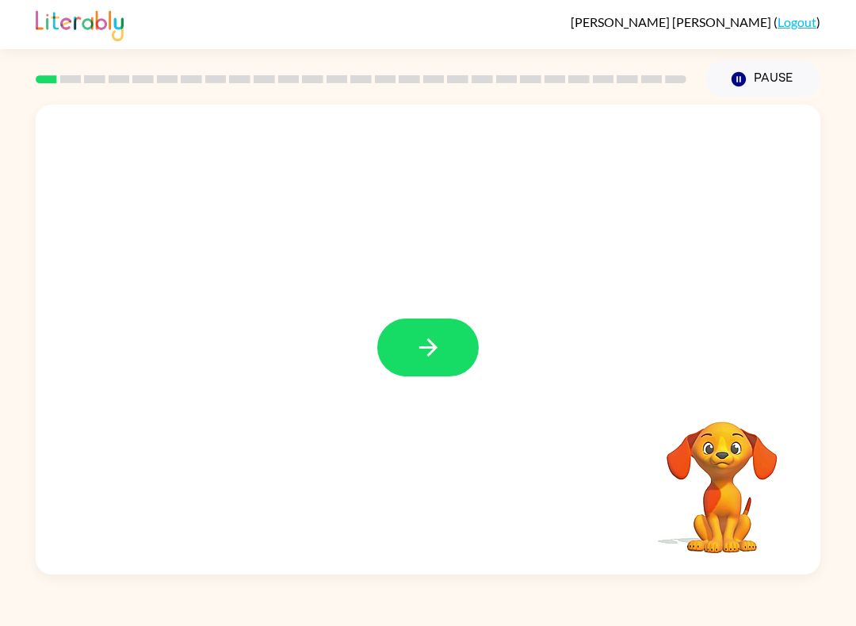
click at [460, 333] on button "button" at bounding box center [427, 348] width 101 height 58
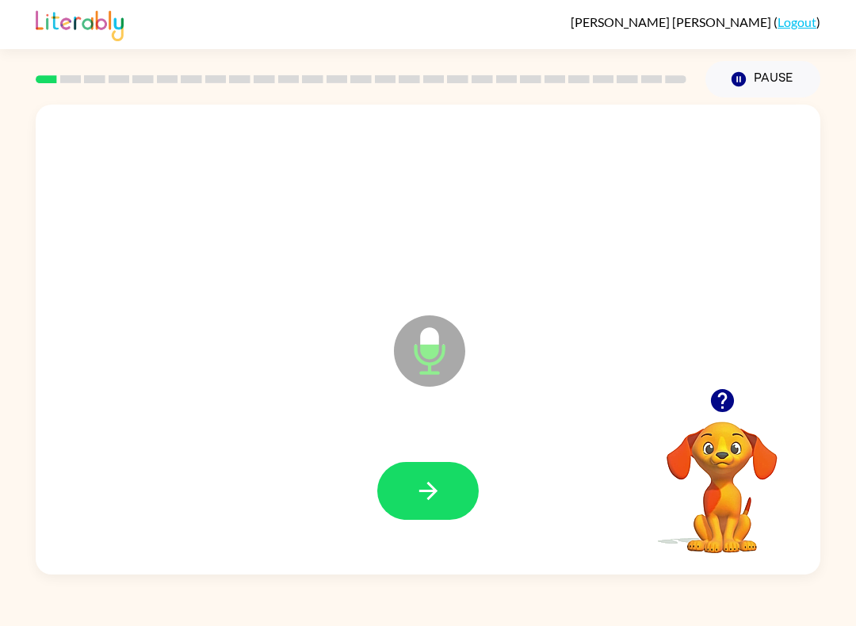
click at [420, 469] on button "button" at bounding box center [427, 491] width 101 height 58
click at [399, 512] on button "button" at bounding box center [427, 491] width 101 height 58
click at [453, 479] on button "button" at bounding box center [427, 491] width 101 height 58
click at [419, 479] on icon "button" at bounding box center [428, 491] width 28 height 28
click at [414, 496] on icon "button" at bounding box center [428, 491] width 28 height 28
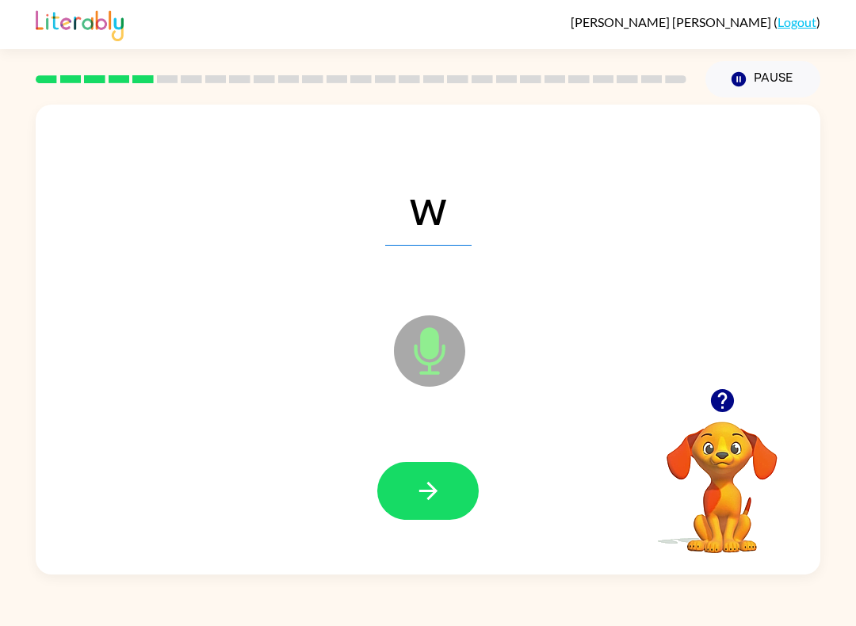
click at [425, 494] on icon "button" at bounding box center [428, 491] width 28 height 28
click at [400, 492] on button "button" at bounding box center [427, 491] width 101 height 58
click at [411, 479] on button "button" at bounding box center [427, 491] width 101 height 58
click at [404, 505] on button "button" at bounding box center [427, 491] width 101 height 58
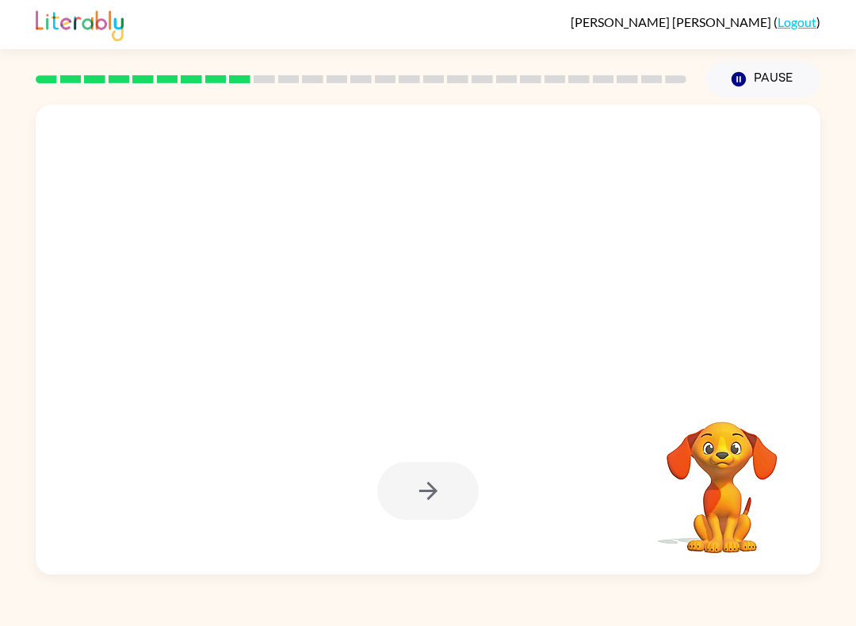
click at [749, 67] on button "Pause Pause" at bounding box center [762, 79] width 115 height 36
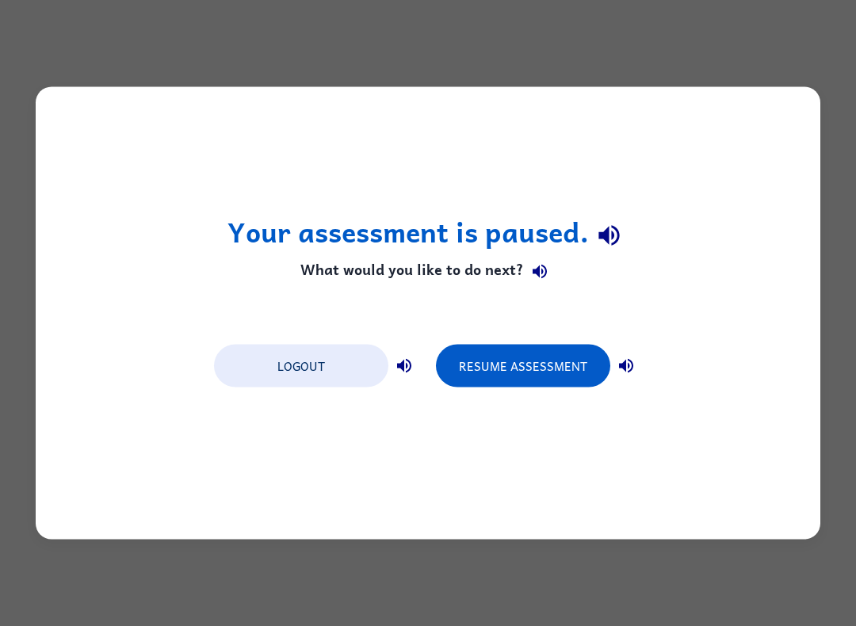
click at [533, 368] on button "Resume Assessment" at bounding box center [523, 366] width 174 height 43
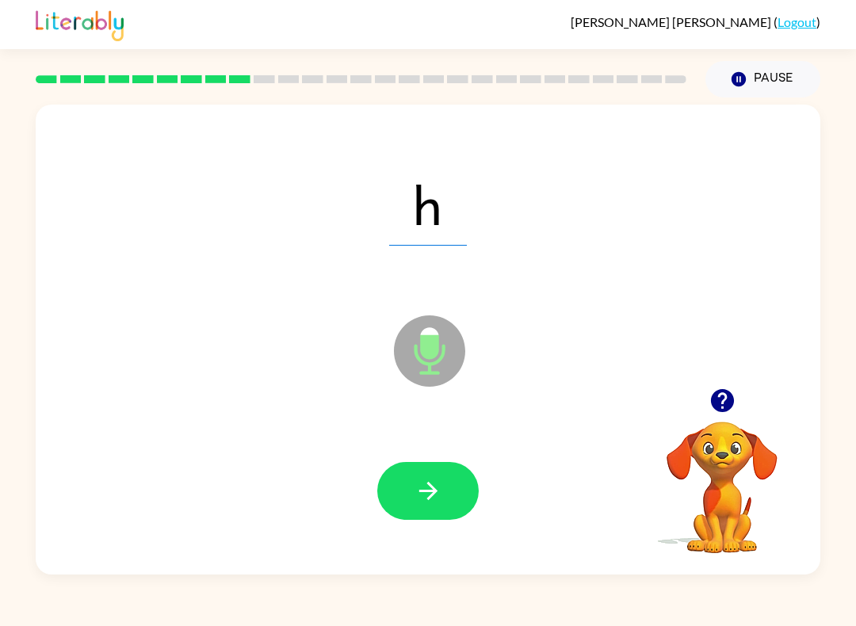
click at [430, 498] on icon "button" at bounding box center [427, 491] width 18 height 18
click at [406, 483] on button "button" at bounding box center [427, 491] width 101 height 58
click at [430, 495] on icon "button" at bounding box center [428, 491] width 28 height 28
click at [407, 489] on button "button" at bounding box center [427, 491] width 101 height 58
click at [432, 502] on icon "button" at bounding box center [428, 491] width 28 height 28
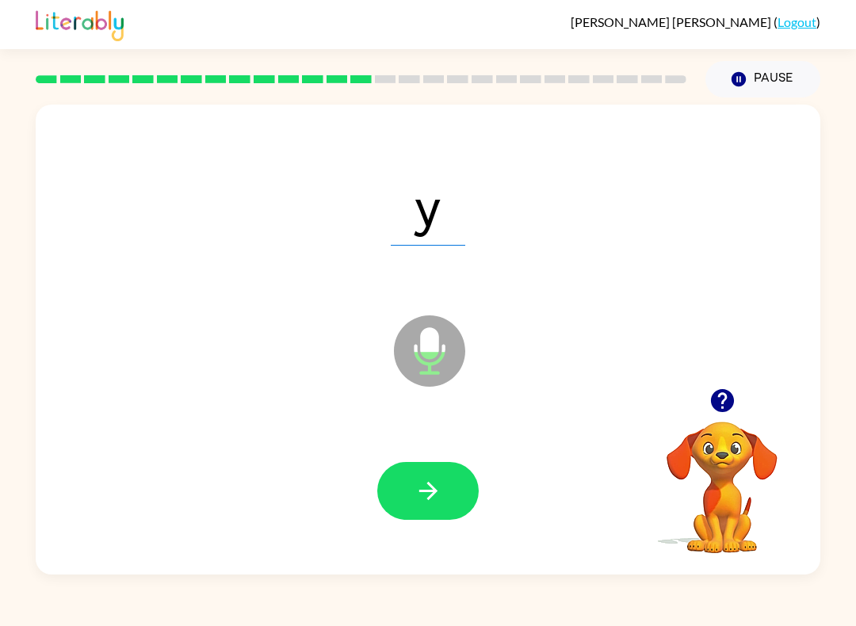
click at [435, 490] on icon "button" at bounding box center [427, 491] width 18 height 18
click at [433, 475] on button "button" at bounding box center [427, 491] width 101 height 58
click at [414, 489] on icon "button" at bounding box center [428, 491] width 28 height 28
click at [416, 494] on icon "button" at bounding box center [428, 491] width 28 height 28
click at [416, 478] on icon "button" at bounding box center [428, 491] width 28 height 28
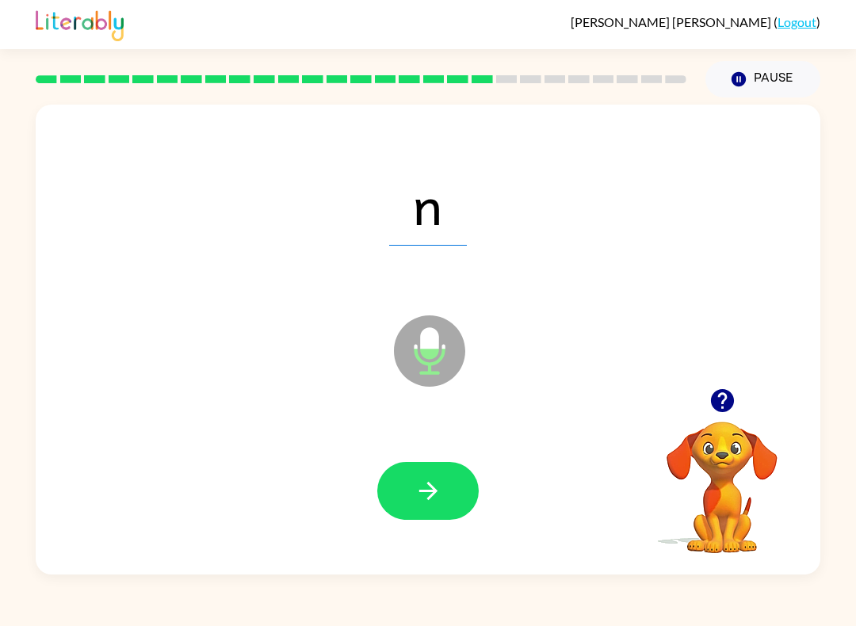
click at [422, 491] on icon "button" at bounding box center [427, 491] width 18 height 18
click at [420, 490] on icon "button" at bounding box center [428, 491] width 28 height 28
click at [414, 476] on button "button" at bounding box center [427, 491] width 101 height 58
click at [471, 501] on button "button" at bounding box center [427, 491] width 101 height 58
click at [409, 489] on button "button" at bounding box center [427, 491] width 101 height 58
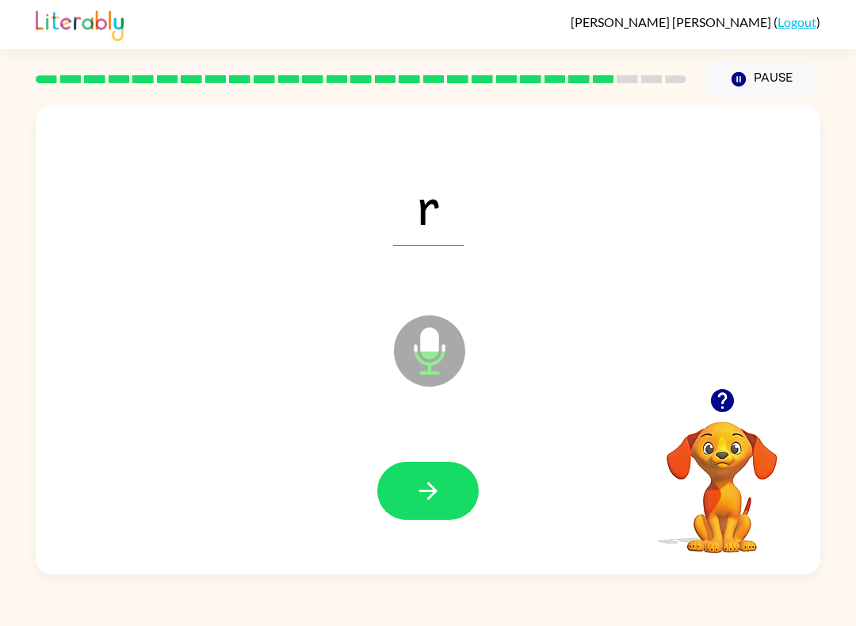
click at [431, 484] on icon "button" at bounding box center [428, 491] width 28 height 28
click at [395, 500] on button "button" at bounding box center [427, 491] width 101 height 58
click at [435, 494] on icon "button" at bounding box center [427, 491] width 18 height 18
